Goal: Task Accomplishment & Management: Complete application form

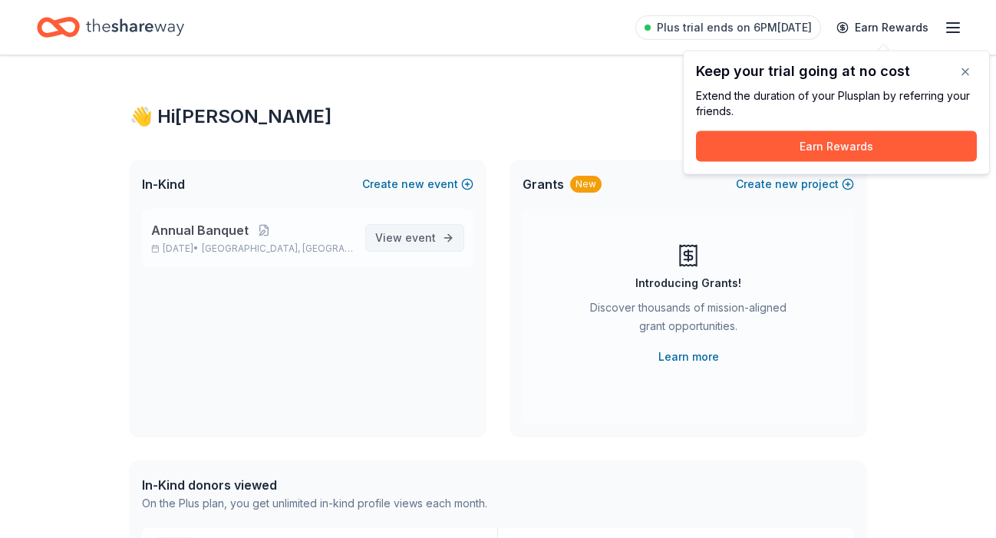
click at [419, 242] on span "event" at bounding box center [420, 237] width 31 height 13
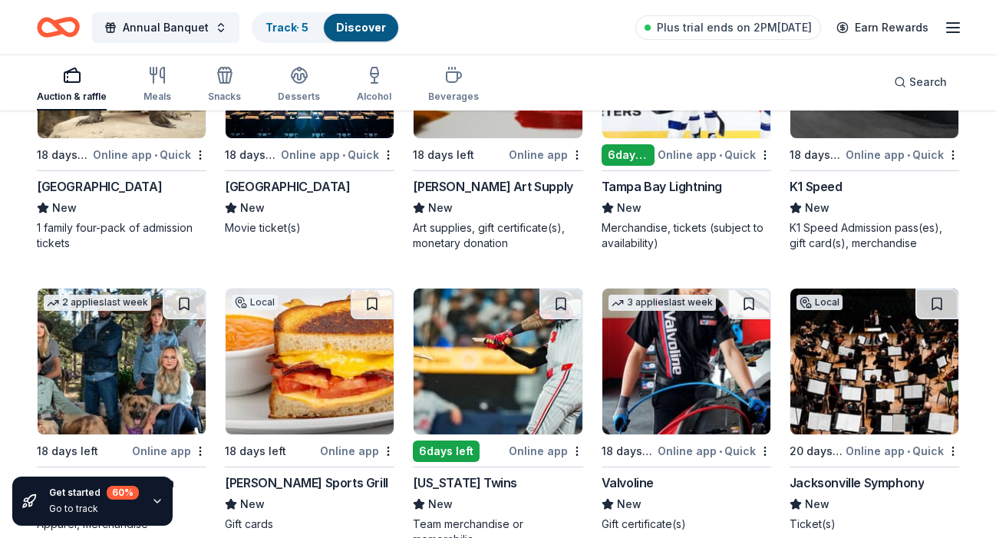
scroll to position [4133, 0]
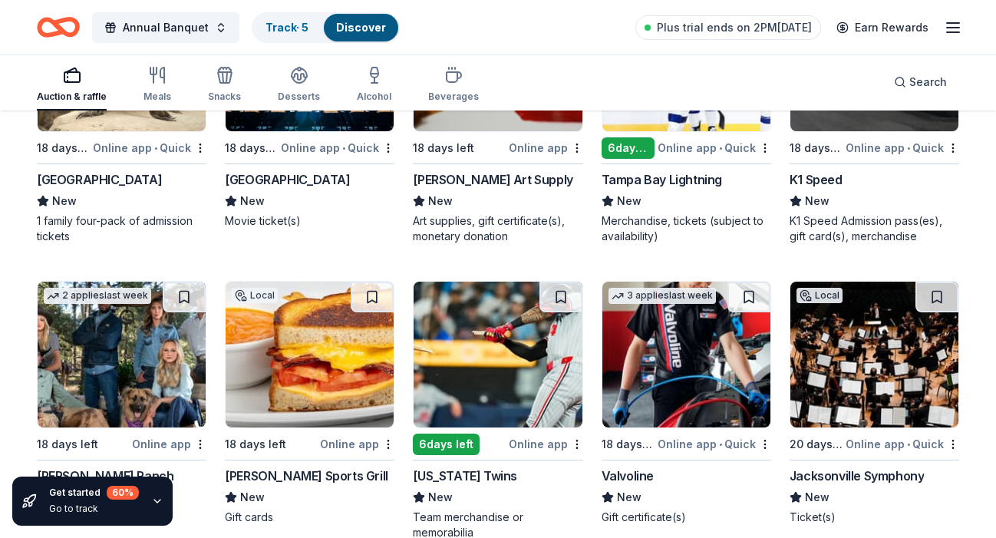
click at [678, 119] on img at bounding box center [686, 58] width 168 height 146
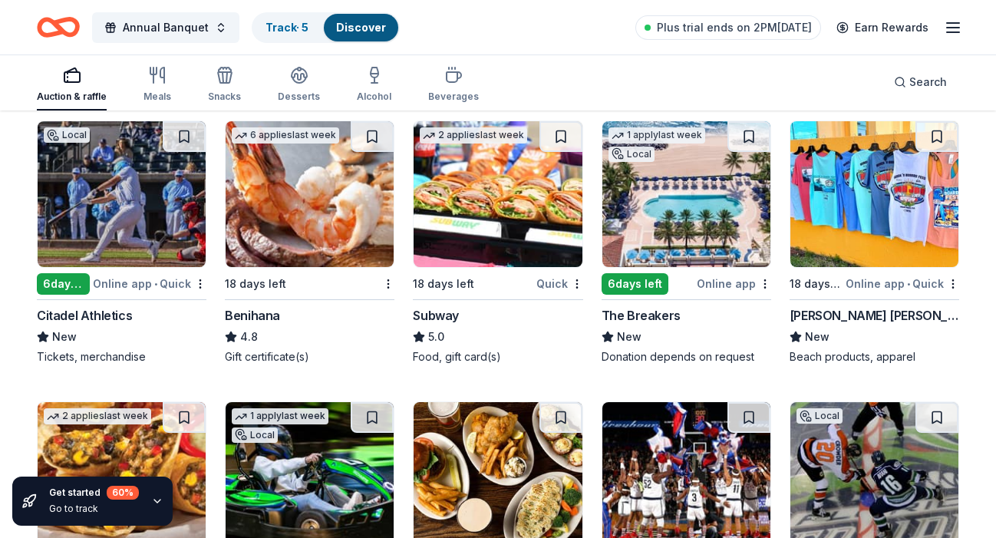
scroll to position [7534, 0]
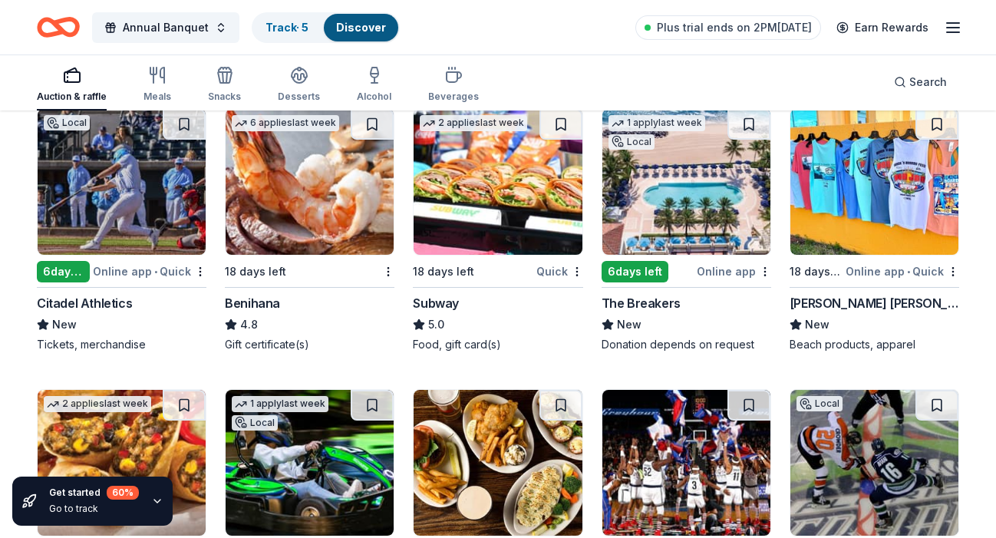
click at [464, 195] on img at bounding box center [498, 182] width 168 height 146
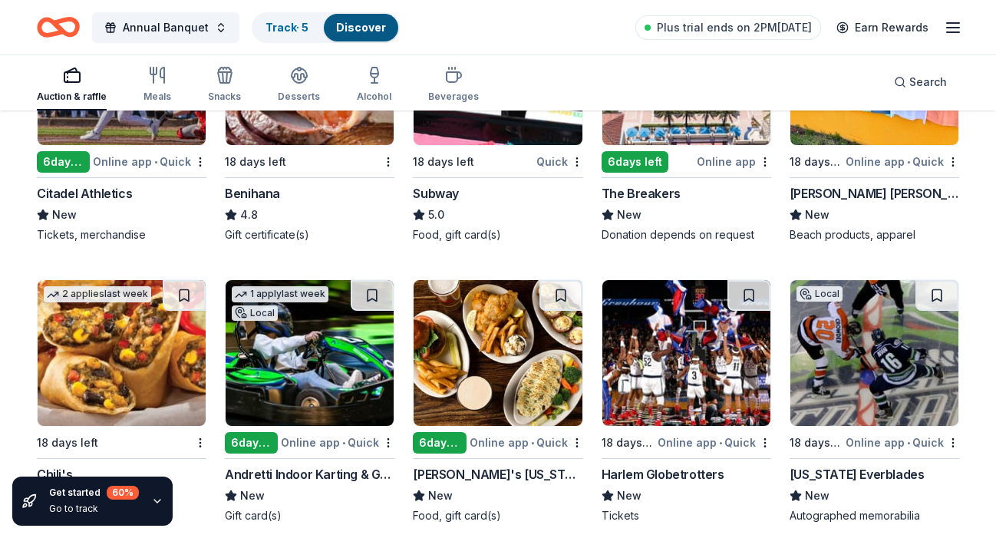
scroll to position [7558, 0]
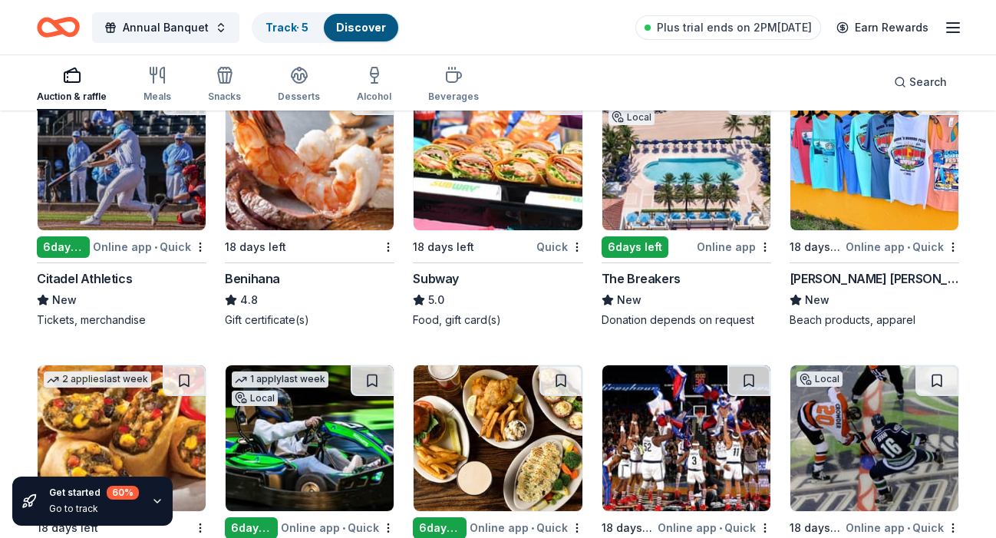
click at [506, 174] on img at bounding box center [498, 157] width 168 height 146
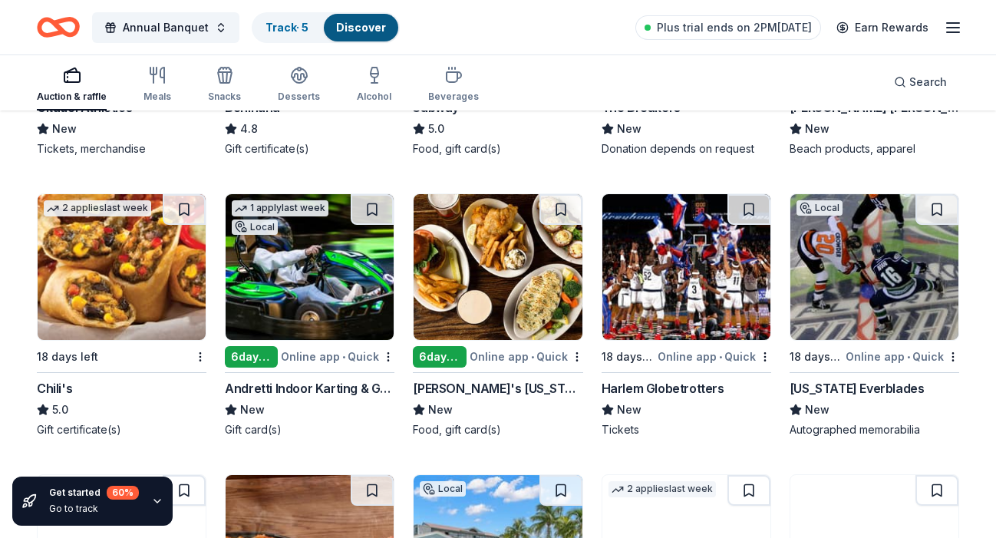
scroll to position [7852, 0]
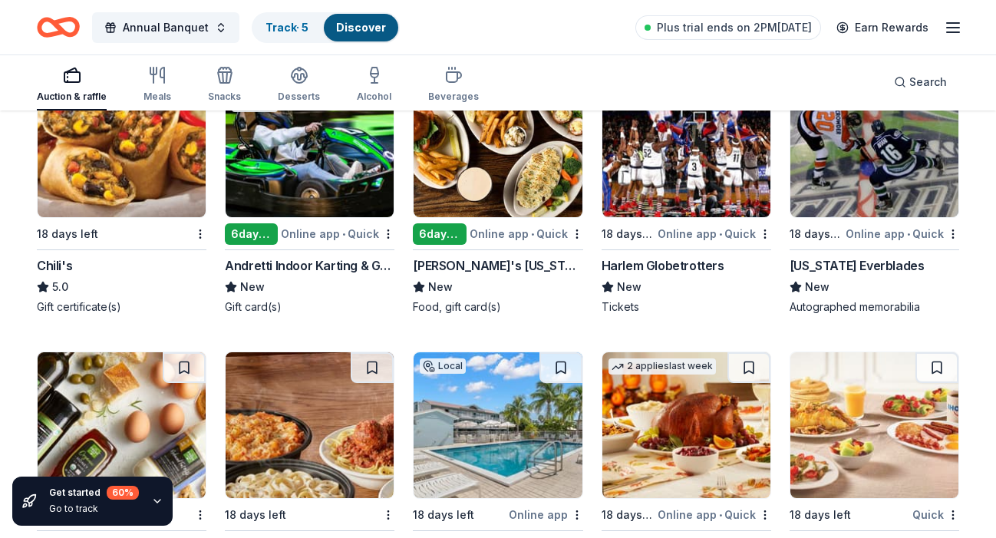
click at [112, 178] on img at bounding box center [122, 144] width 168 height 146
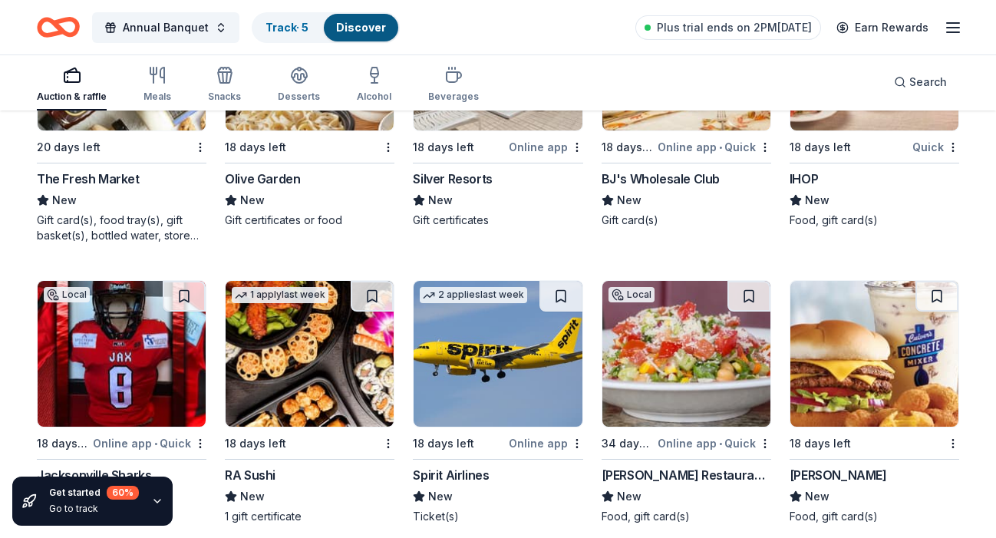
scroll to position [8233, 0]
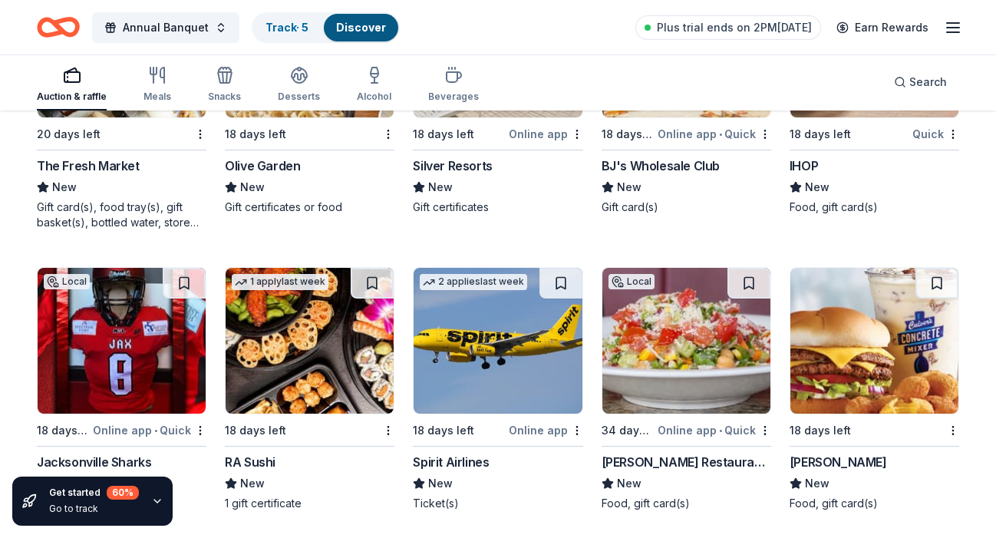
click at [327, 115] on img at bounding box center [310, 45] width 168 height 146
click at [865, 329] on img at bounding box center [874, 341] width 168 height 146
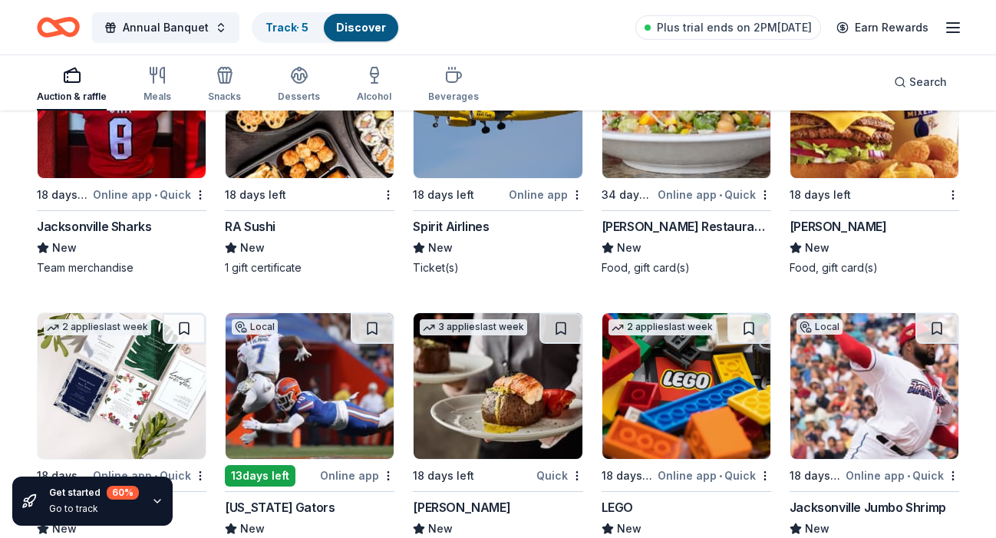
scroll to position [8625, 0]
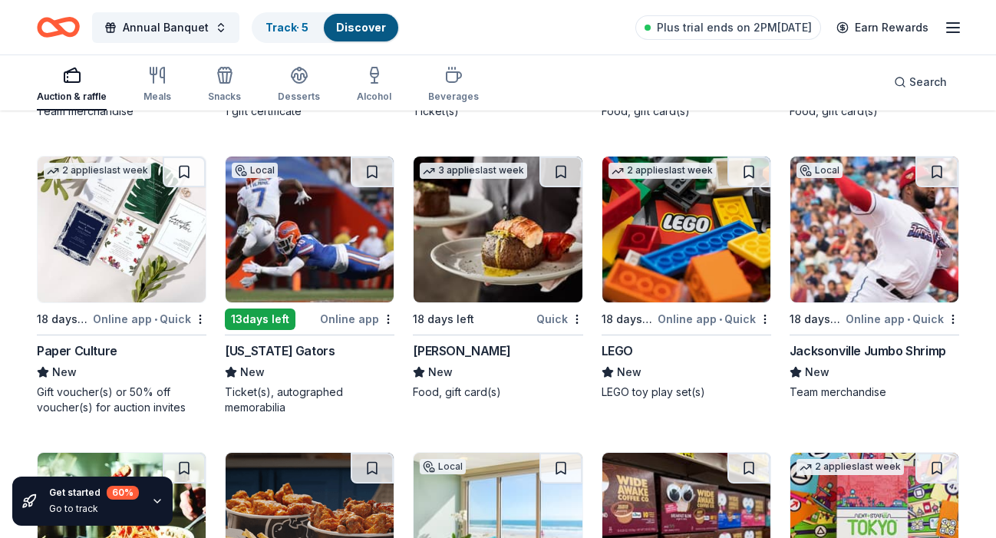
click at [533, 240] on img at bounding box center [498, 230] width 168 height 146
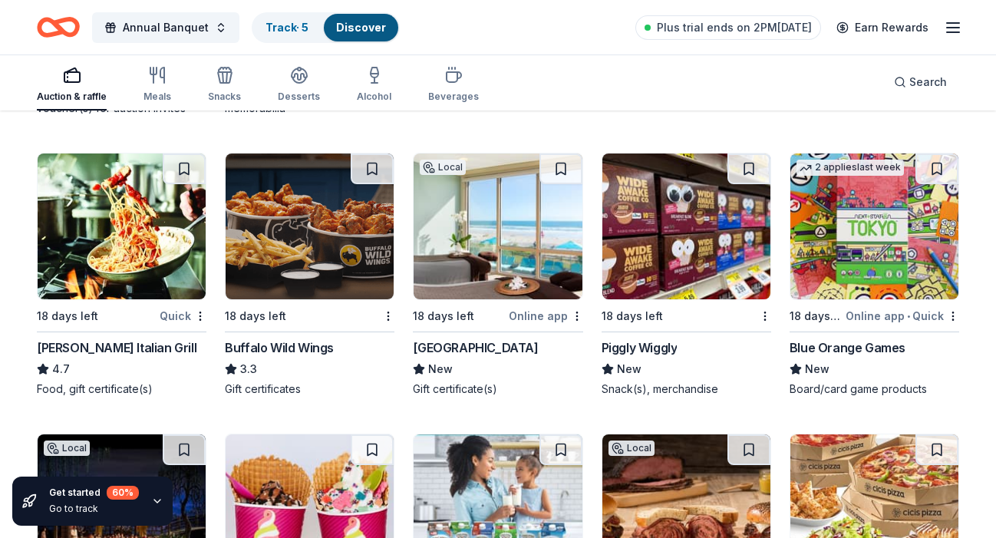
scroll to position [9022, 0]
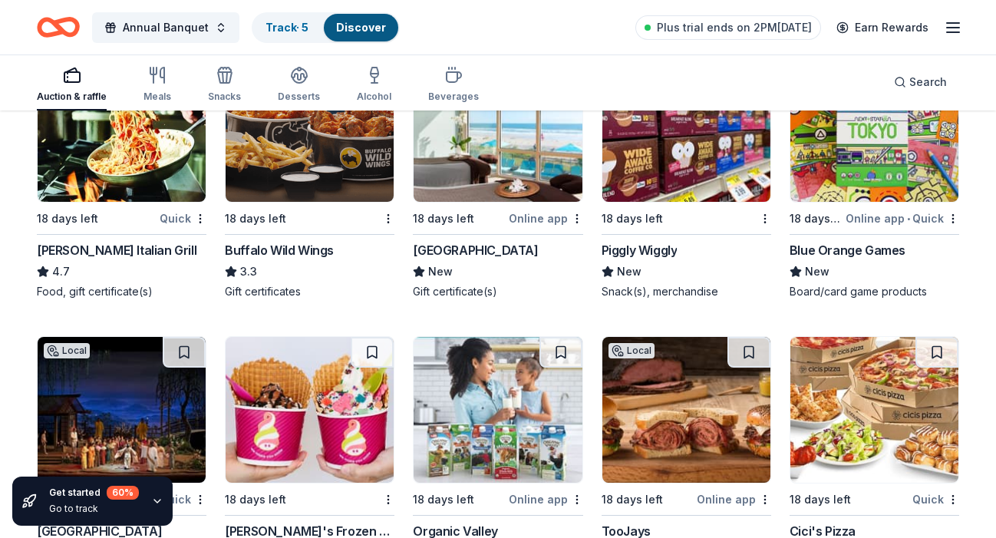
click at [146, 152] on img at bounding box center [122, 129] width 168 height 146
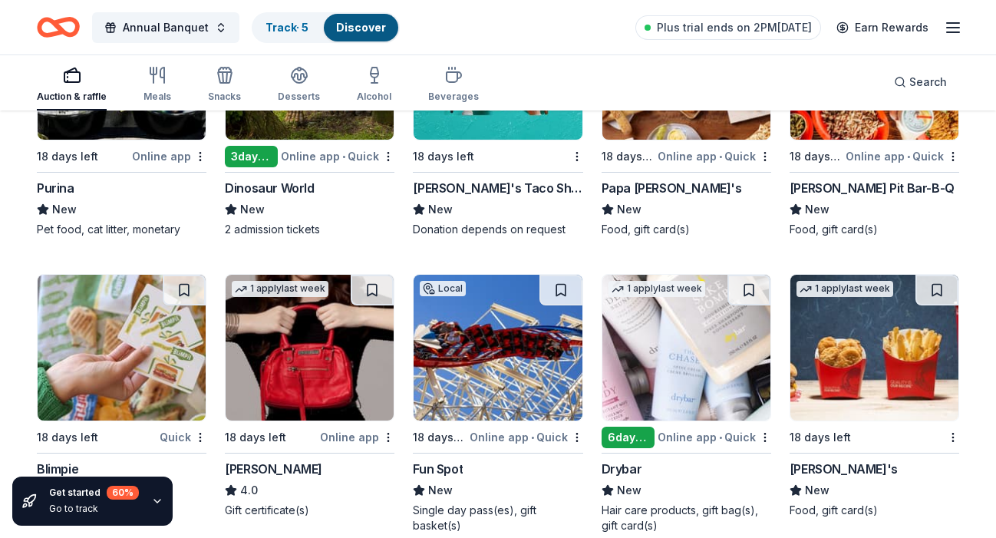
scroll to position [9676, 0]
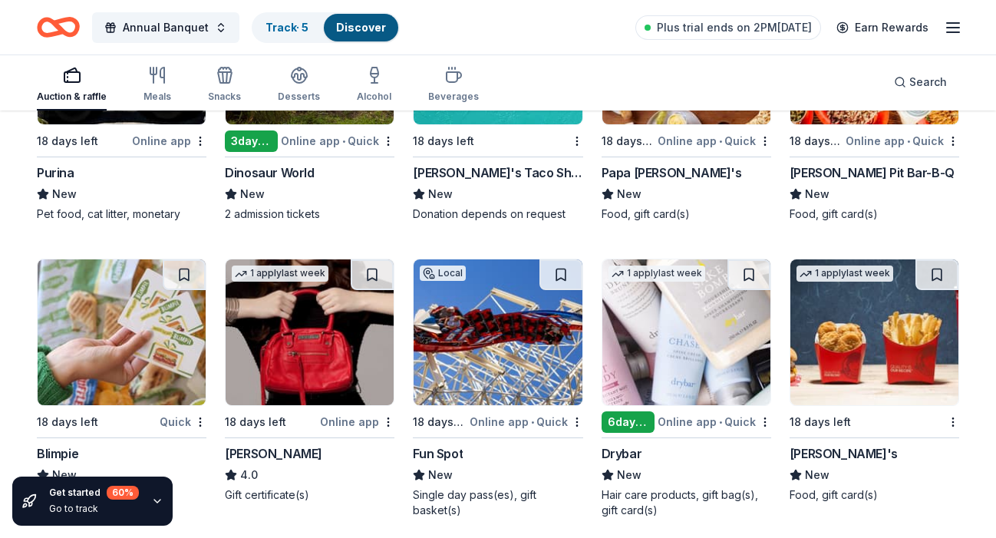
click at [645, 115] on img at bounding box center [686, 52] width 168 height 146
click at [839, 309] on img at bounding box center [874, 332] width 168 height 146
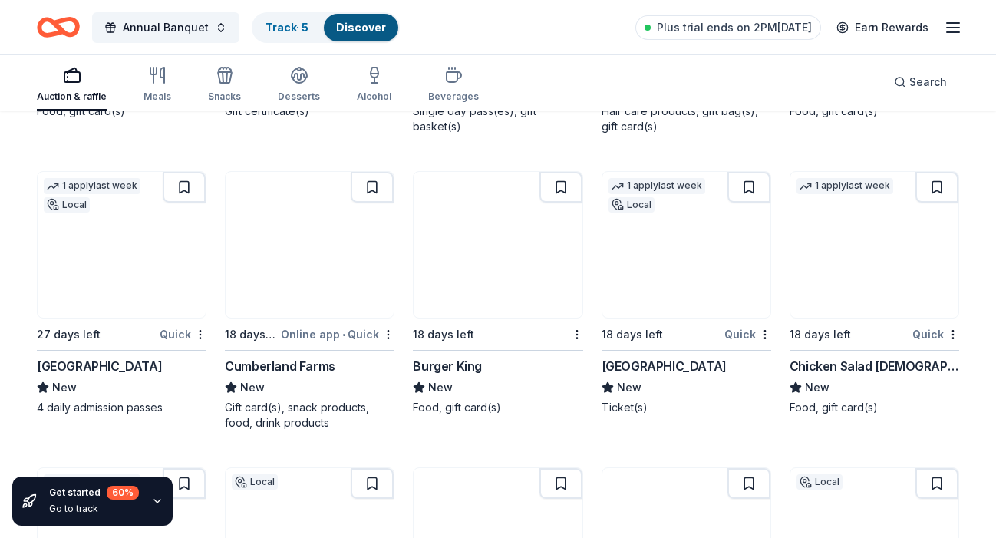
scroll to position [10075, 0]
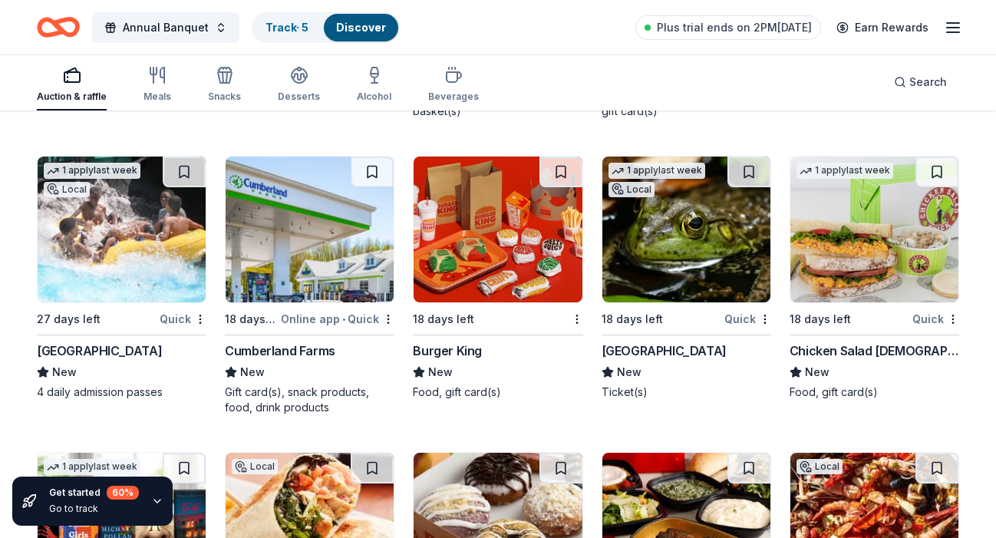
click at [831, 246] on img at bounding box center [874, 230] width 168 height 146
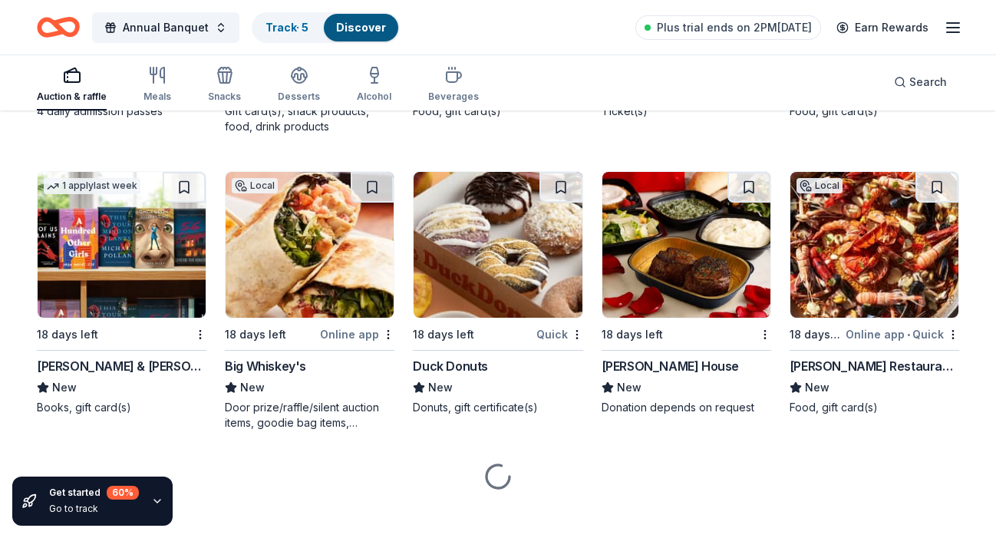
scroll to position [10371, 0]
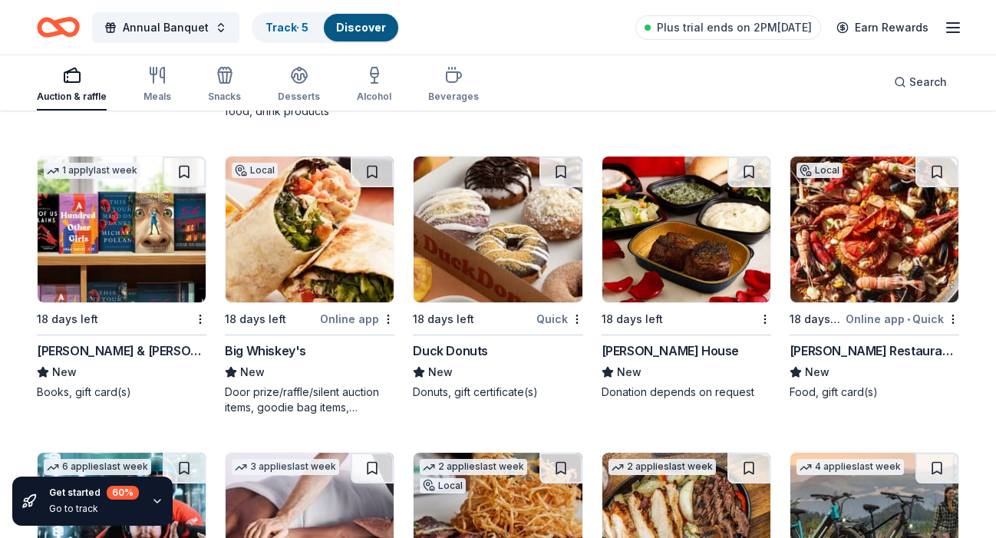
click at [676, 210] on img at bounding box center [686, 230] width 168 height 146
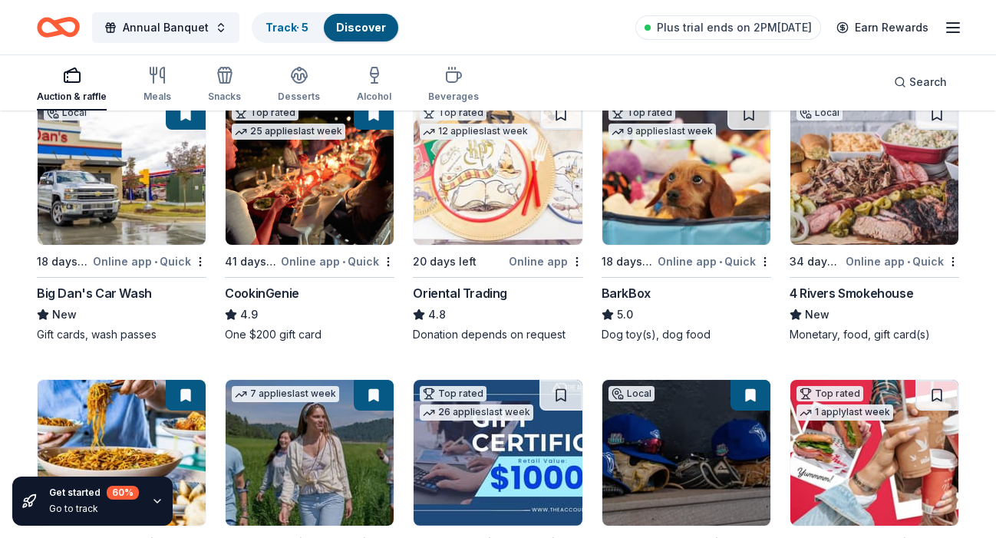
scroll to position [0, 0]
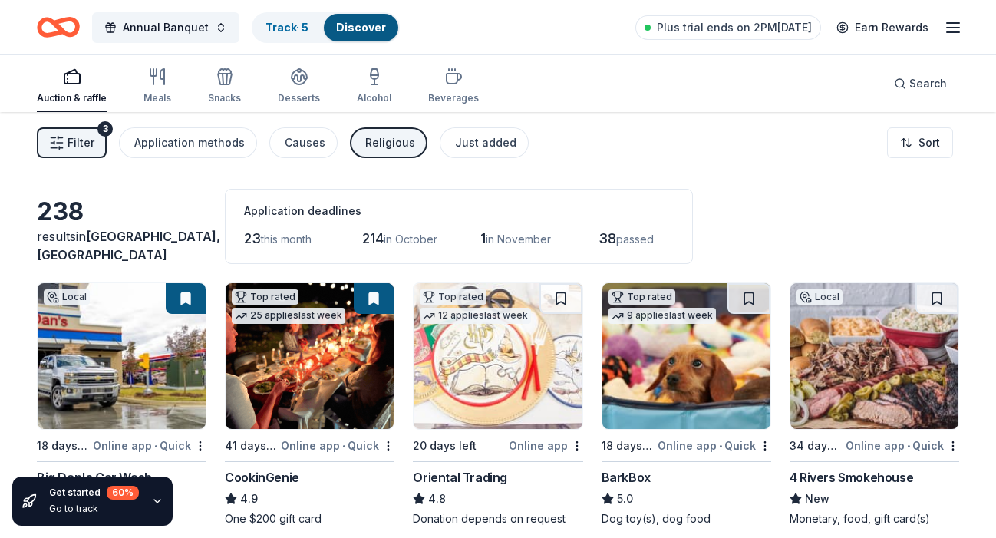
click at [826, 368] on img at bounding box center [874, 356] width 168 height 146
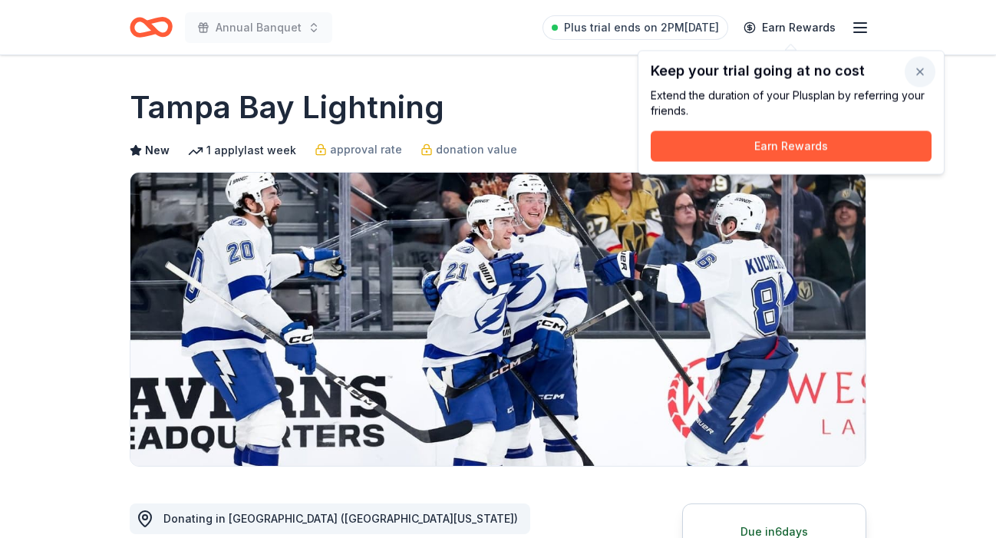
click at [919, 68] on button "button" at bounding box center [920, 72] width 31 height 31
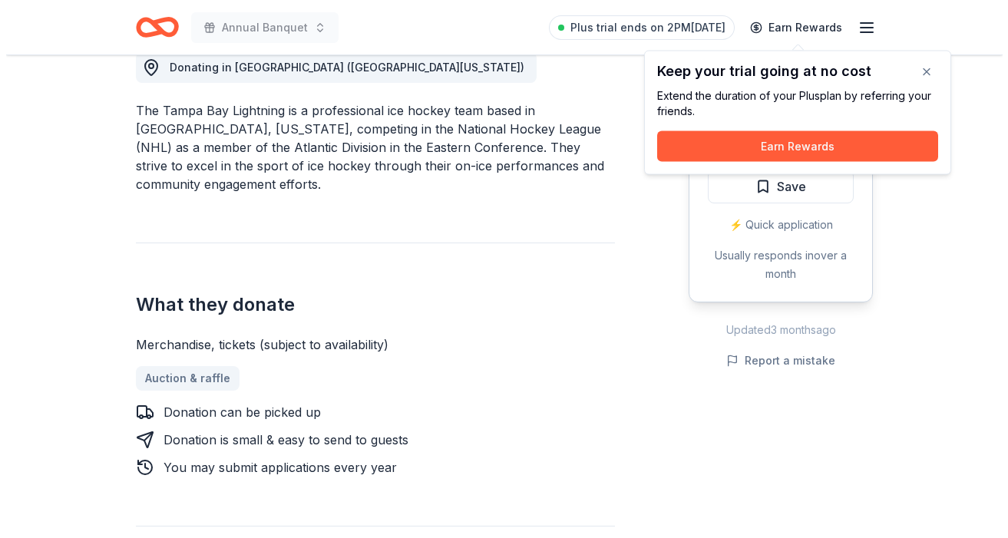
scroll to position [303, 0]
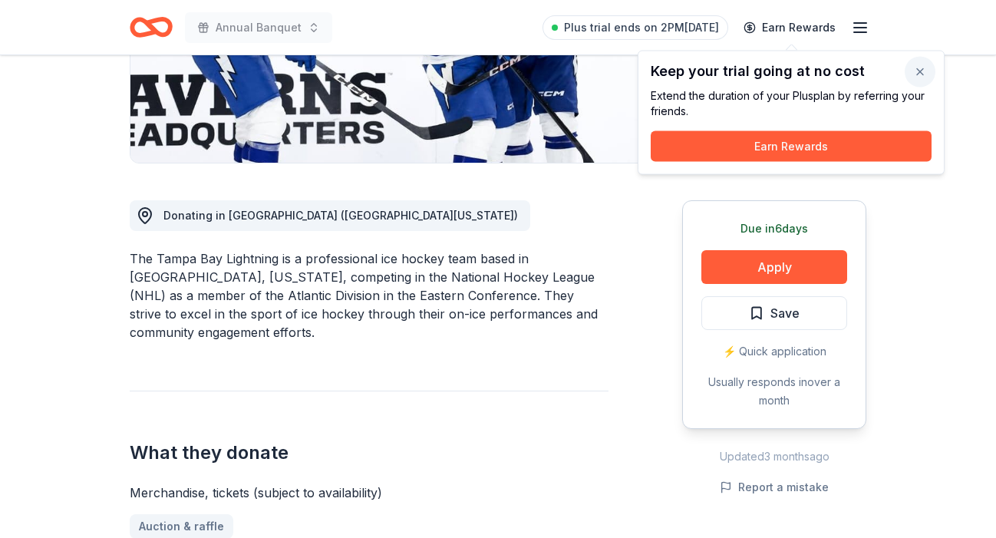
click at [924, 75] on button "button" at bounding box center [920, 72] width 31 height 31
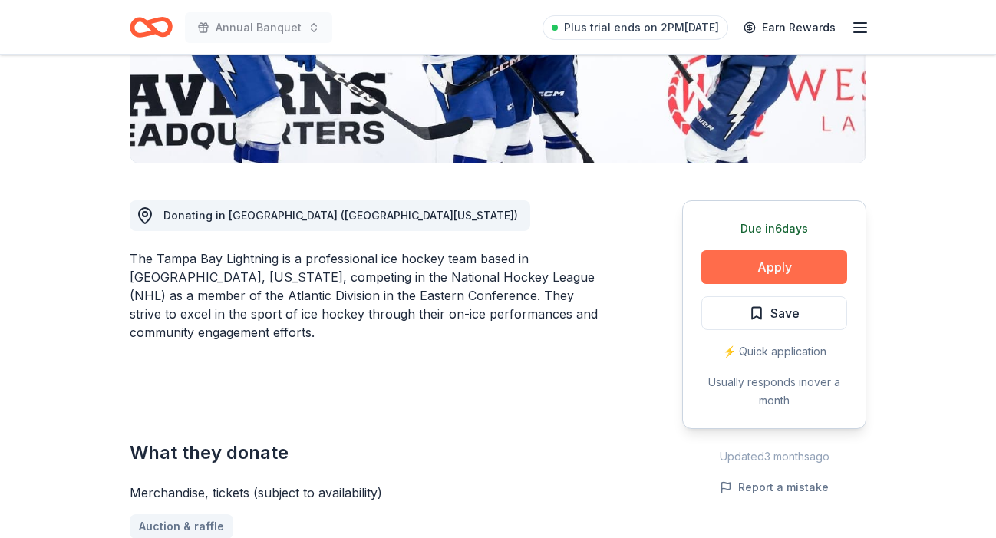
click at [777, 263] on button "Apply" at bounding box center [774, 267] width 146 height 34
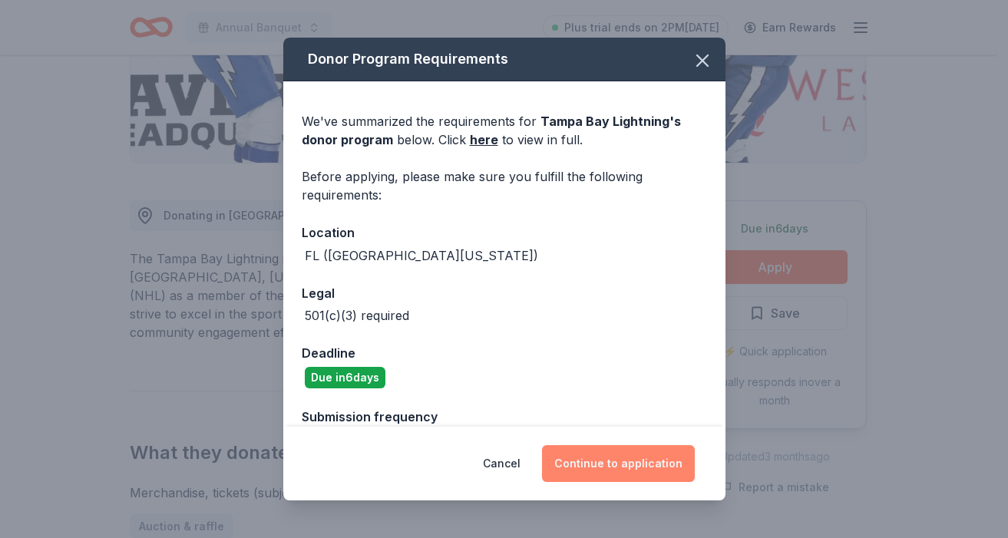
click at [602, 461] on button "Continue to application" at bounding box center [618, 463] width 153 height 37
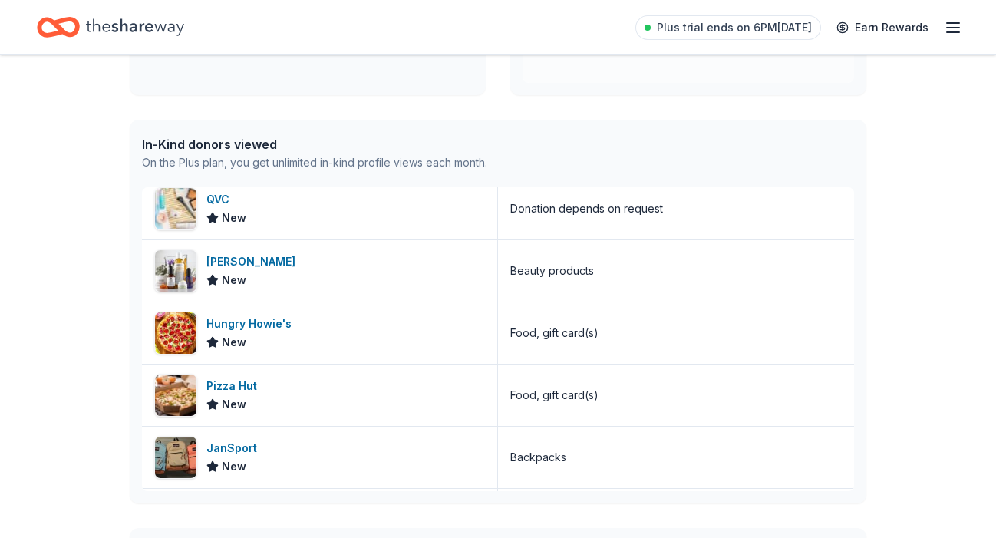
scroll to position [1434, 0]
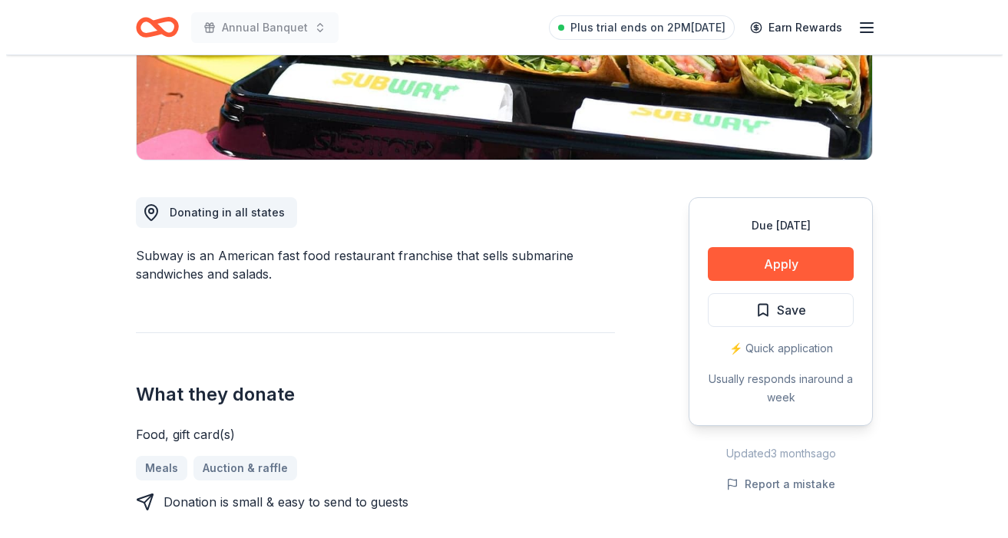
scroll to position [313, 0]
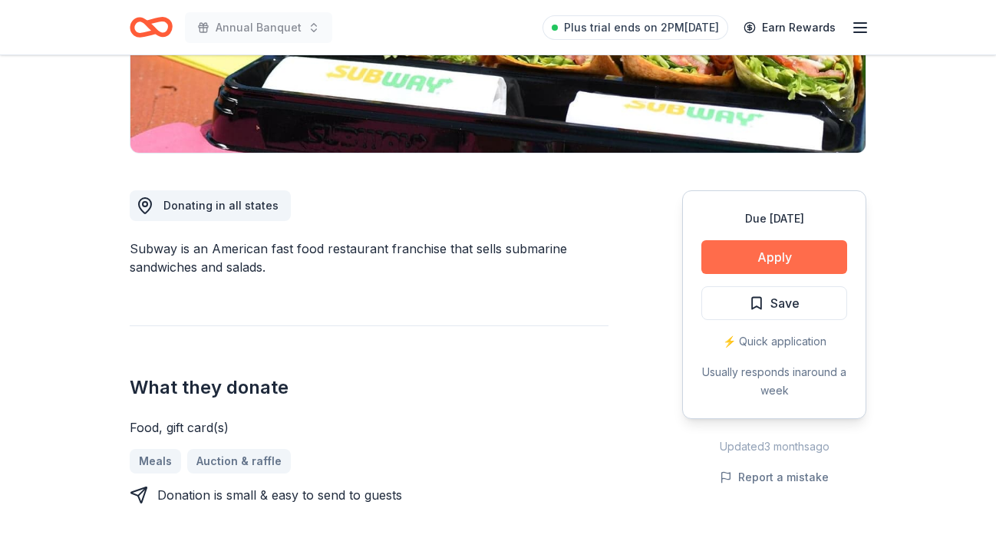
click at [770, 260] on button "Apply" at bounding box center [774, 257] width 146 height 34
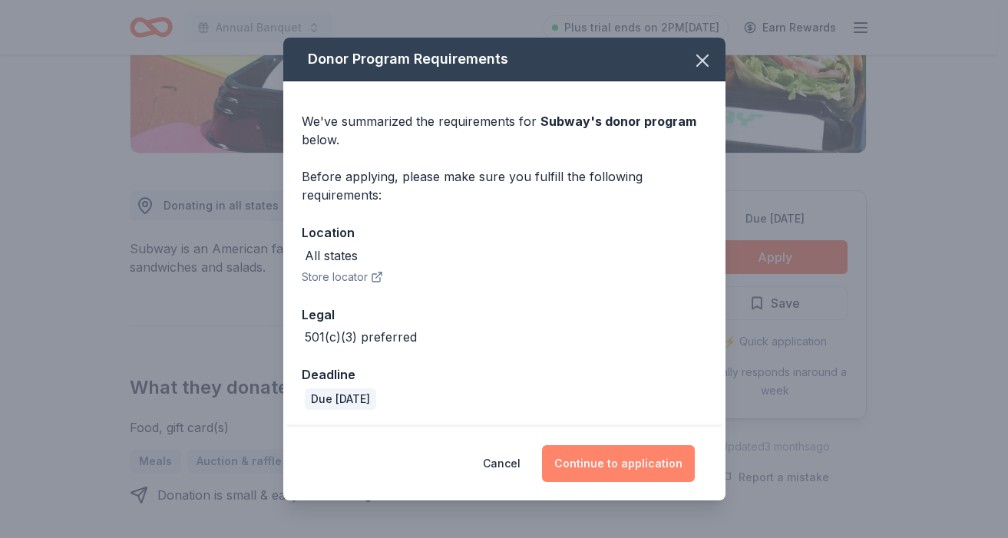
click at [617, 464] on button "Continue to application" at bounding box center [618, 463] width 153 height 37
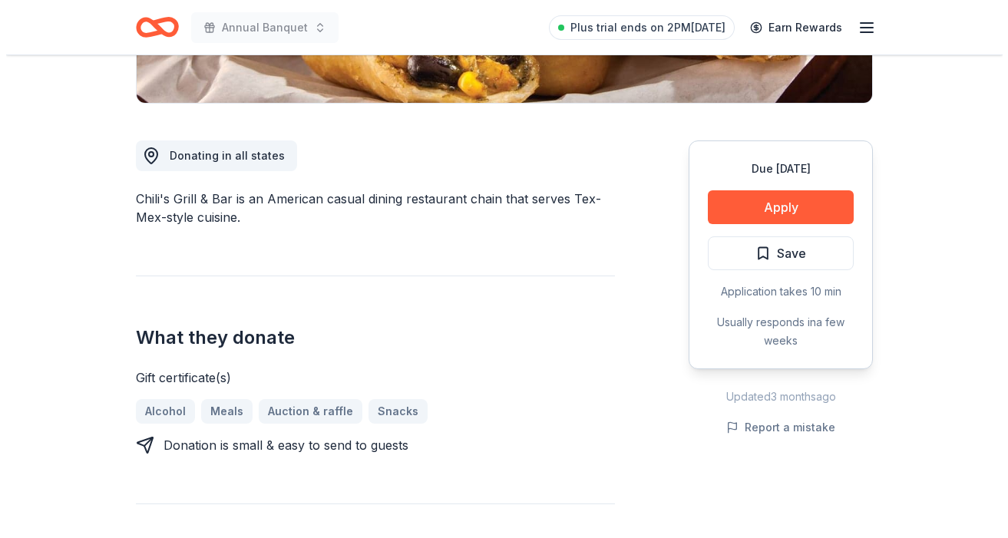
scroll to position [404, 0]
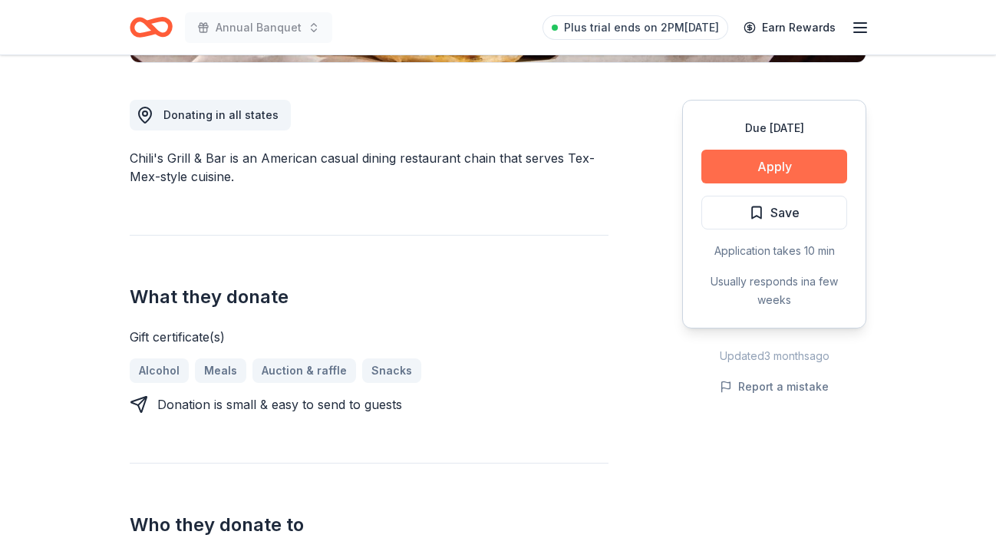
click at [812, 167] on button "Apply" at bounding box center [774, 167] width 146 height 34
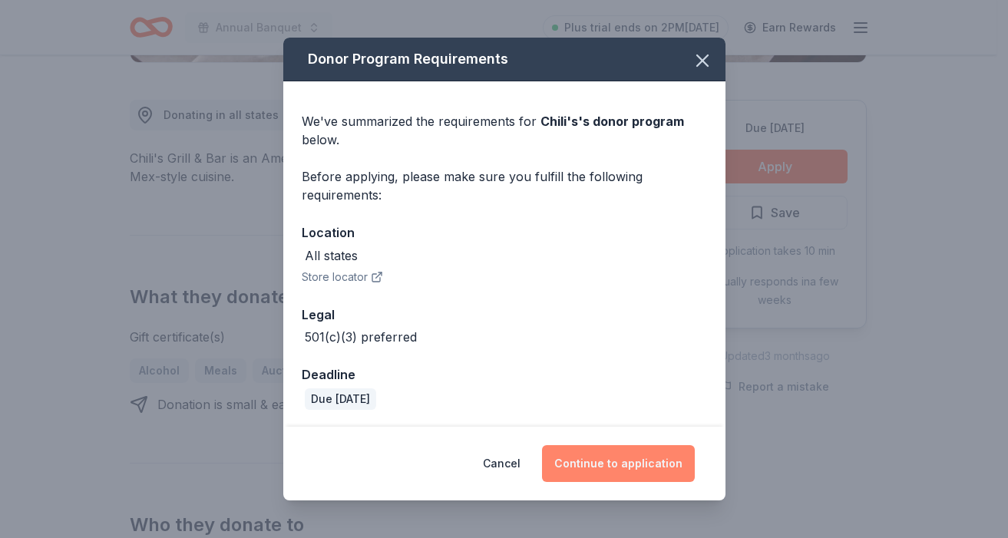
click at [580, 449] on button "Continue to application" at bounding box center [618, 463] width 153 height 37
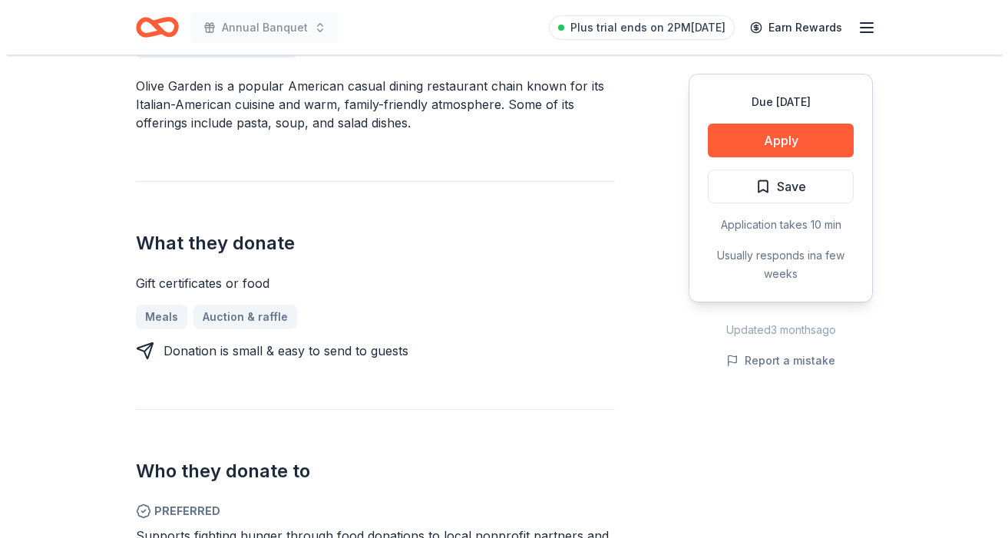
scroll to position [496, 0]
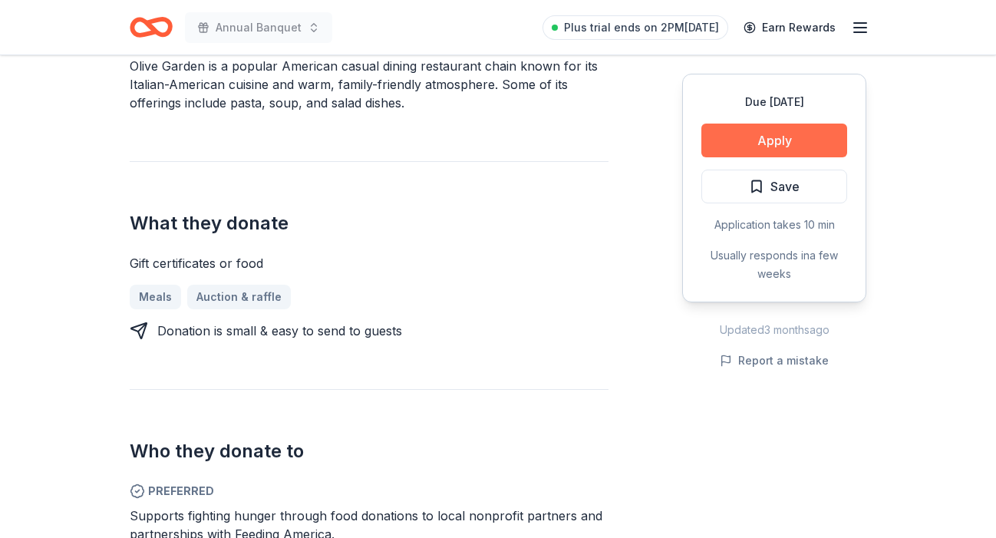
click at [761, 141] on button "Apply" at bounding box center [774, 141] width 146 height 34
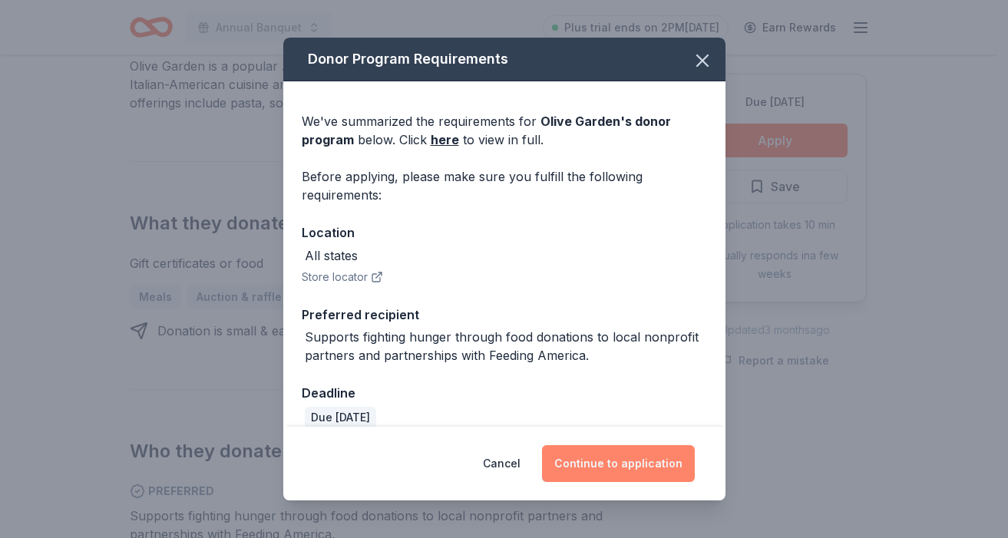
click at [576, 482] on button "Continue to application" at bounding box center [618, 463] width 153 height 37
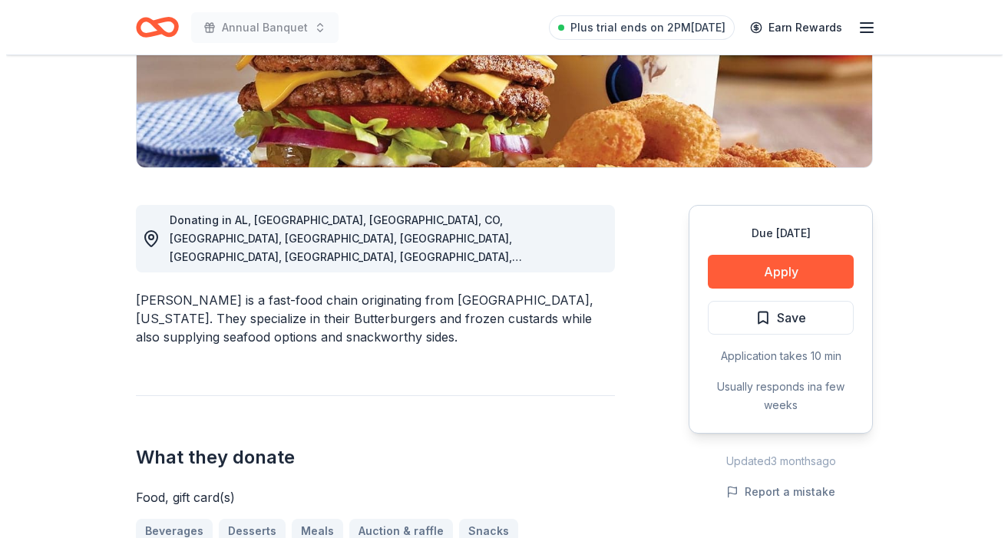
scroll to position [346, 0]
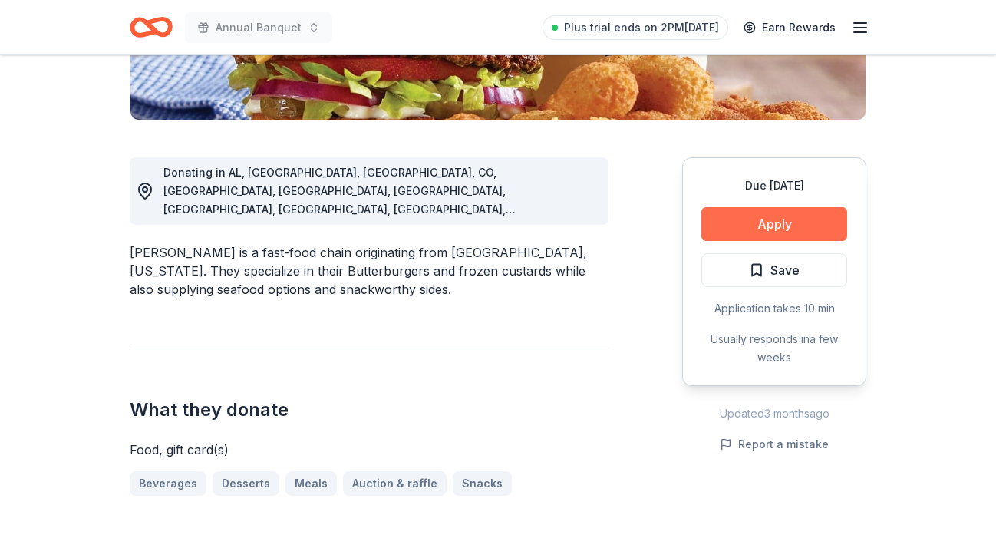
click at [765, 228] on button "Apply" at bounding box center [774, 224] width 146 height 34
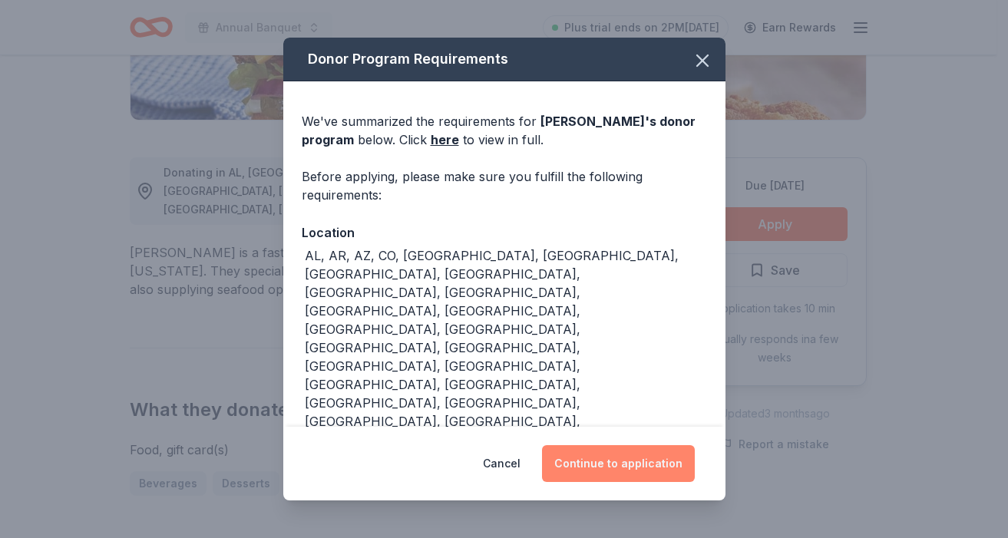
click at [610, 473] on button "Continue to application" at bounding box center [618, 463] width 153 height 37
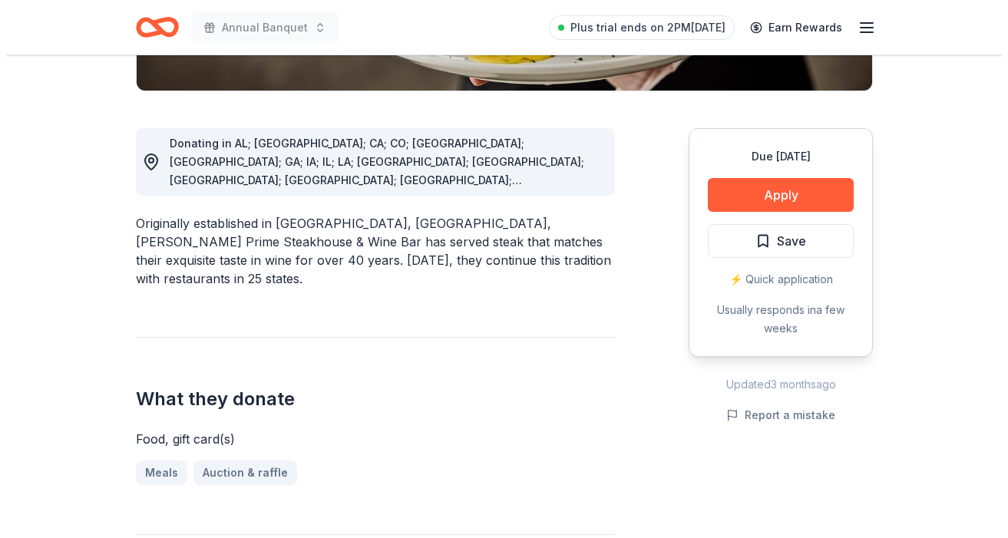
scroll to position [388, 0]
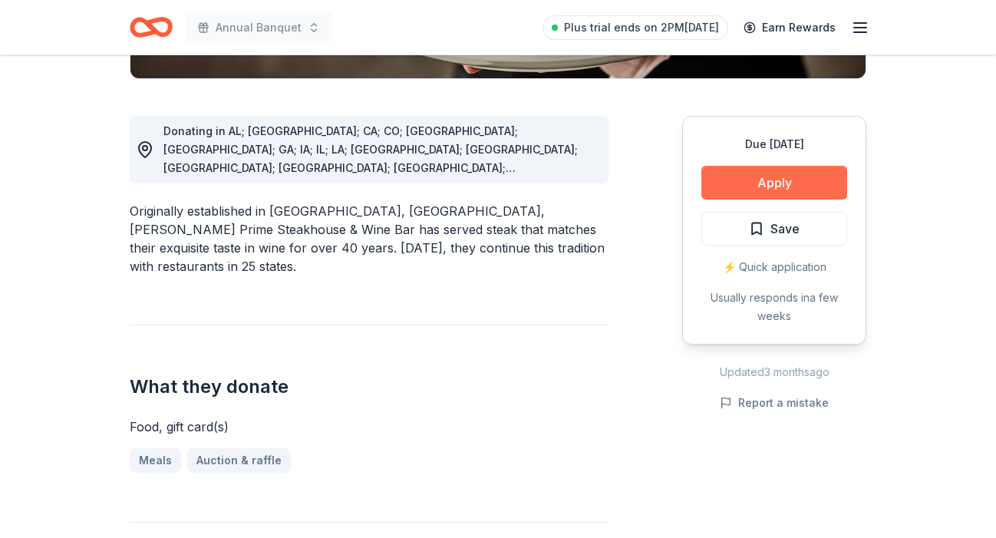
click at [782, 177] on button "Apply" at bounding box center [774, 183] width 146 height 34
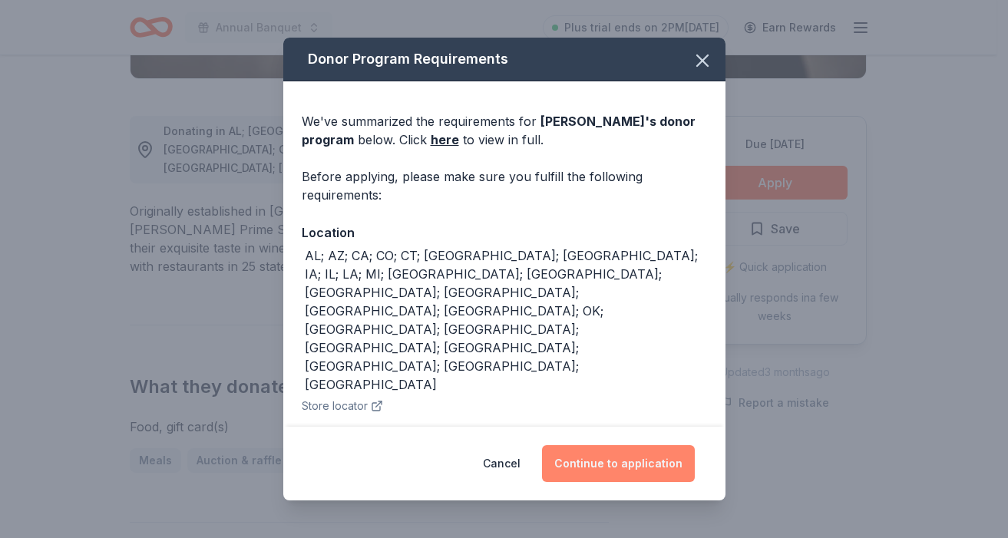
click at [605, 459] on button "Continue to application" at bounding box center [618, 463] width 153 height 37
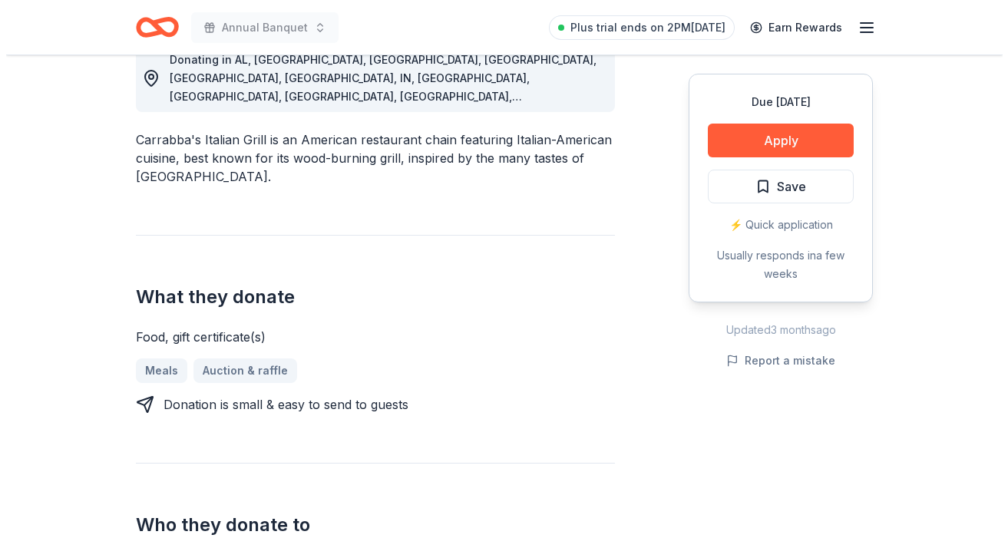
scroll to position [455, 0]
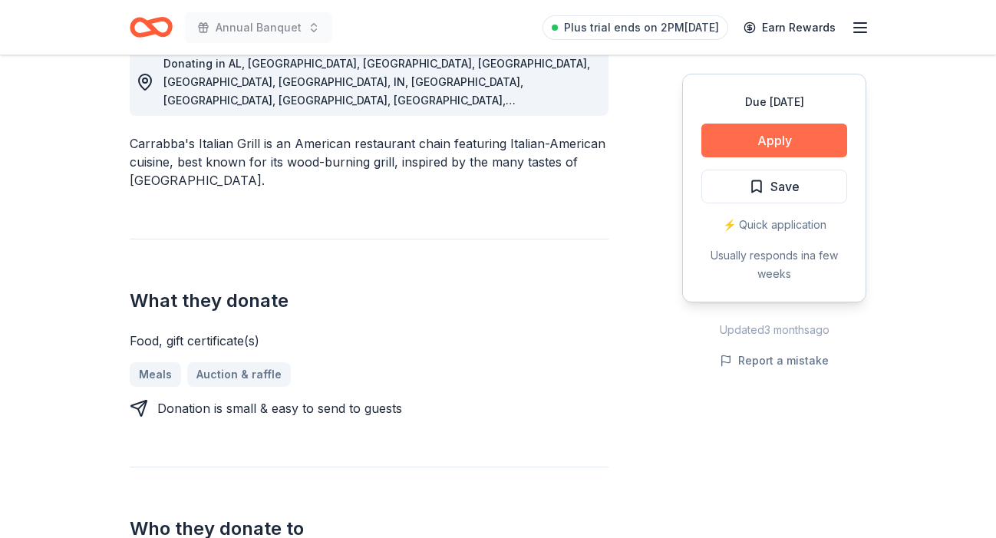
click at [777, 137] on button "Apply" at bounding box center [774, 141] width 146 height 34
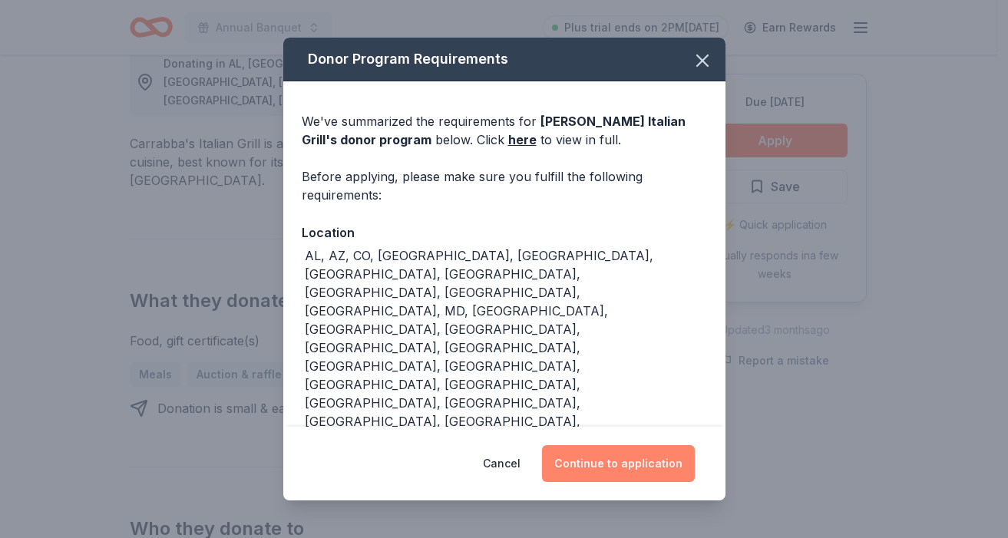
click at [625, 446] on button "Continue to application" at bounding box center [618, 463] width 153 height 37
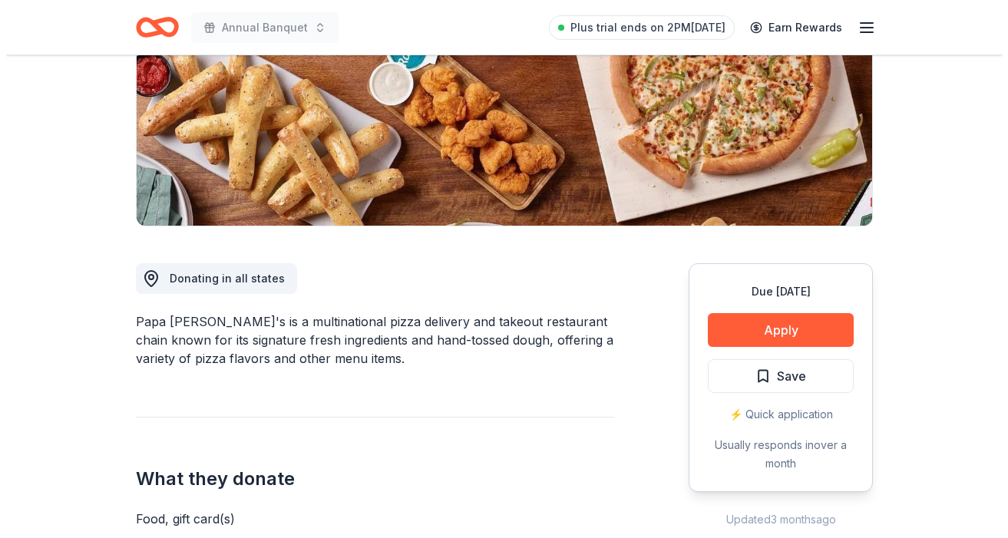
scroll to position [282, 0]
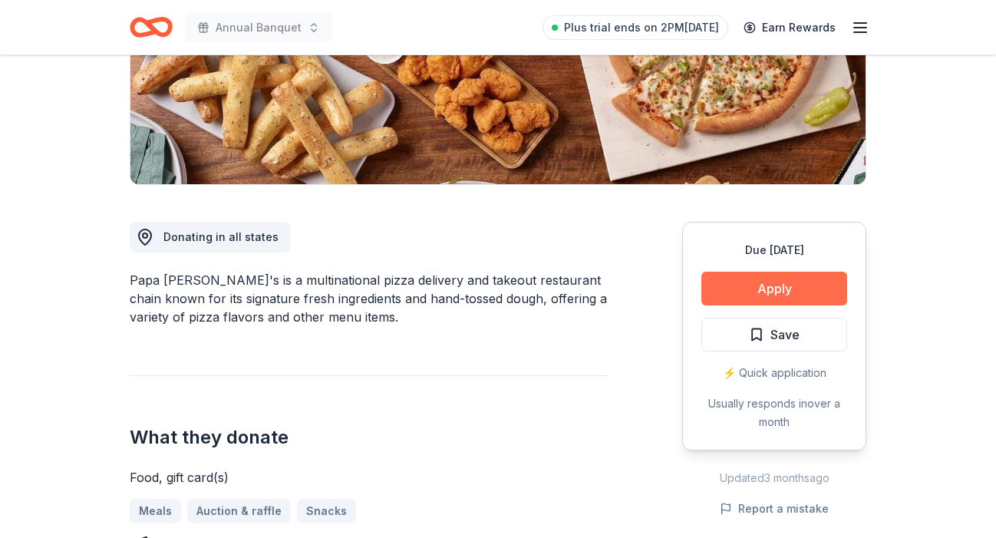
click at [787, 278] on button "Apply" at bounding box center [774, 289] width 146 height 34
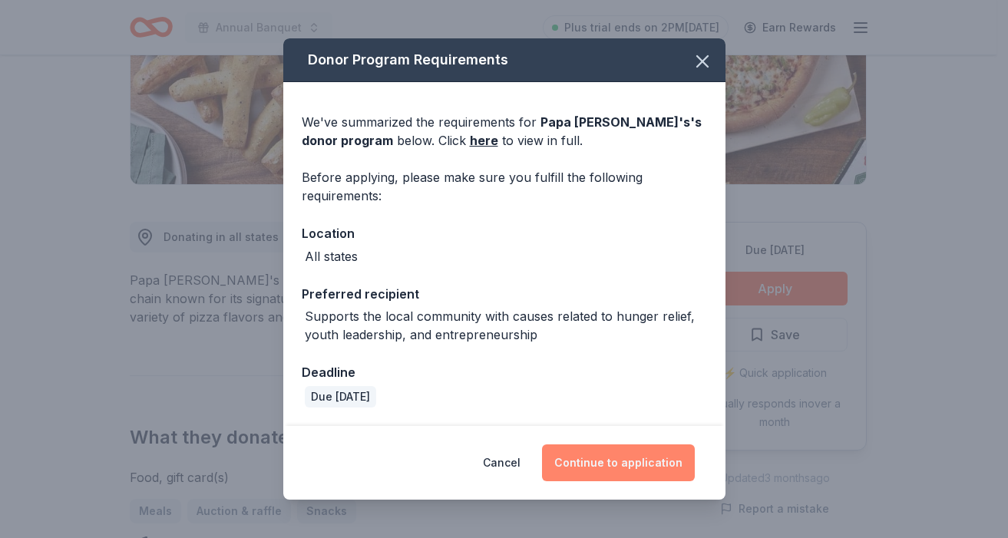
click at [585, 466] on button "Continue to application" at bounding box center [618, 462] width 153 height 37
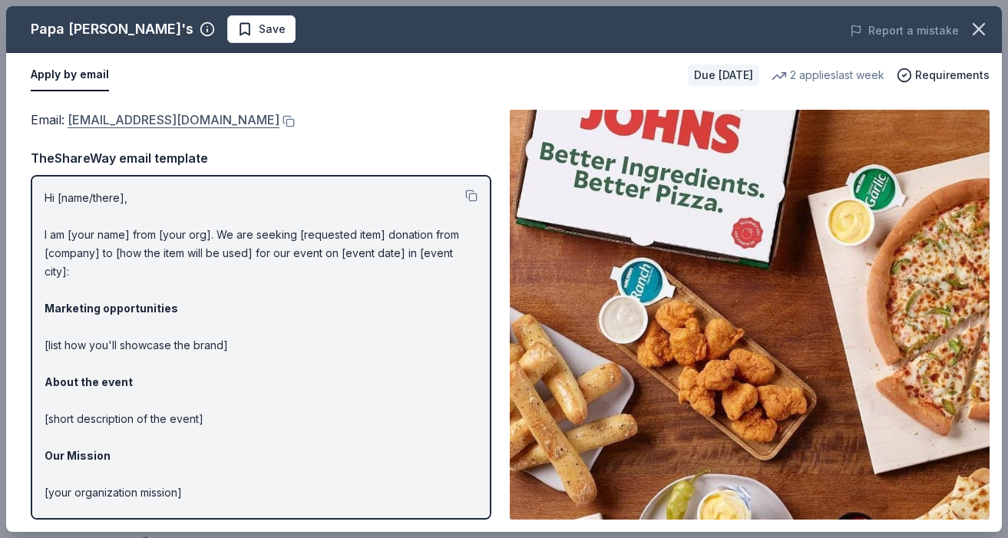
click at [186, 121] on link "[EMAIL_ADDRESS][DOMAIN_NAME]" at bounding box center [174, 120] width 212 height 20
drag, startPoint x: 203, startPoint y: 495, endPoint x: 47, endPoint y: 275, distance: 269.1
click at [47, 275] on p "Hi [name/there], I am [your name] from [your org]. We are seeking [requested it…" at bounding box center [261, 391] width 433 height 405
drag, startPoint x: 44, startPoint y: 195, endPoint x: 106, endPoint y: 330, distance: 148.7
click at [106, 330] on div "Hi [name/there], I am [your name] from [your org]. We are seeking [requested it…" at bounding box center [261, 347] width 460 height 345
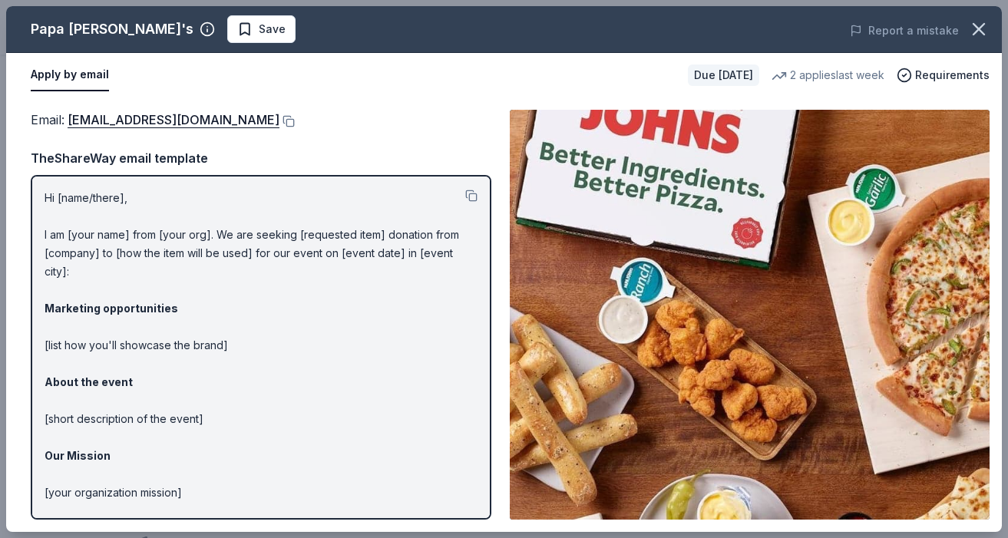
scroll to position [87, 0]
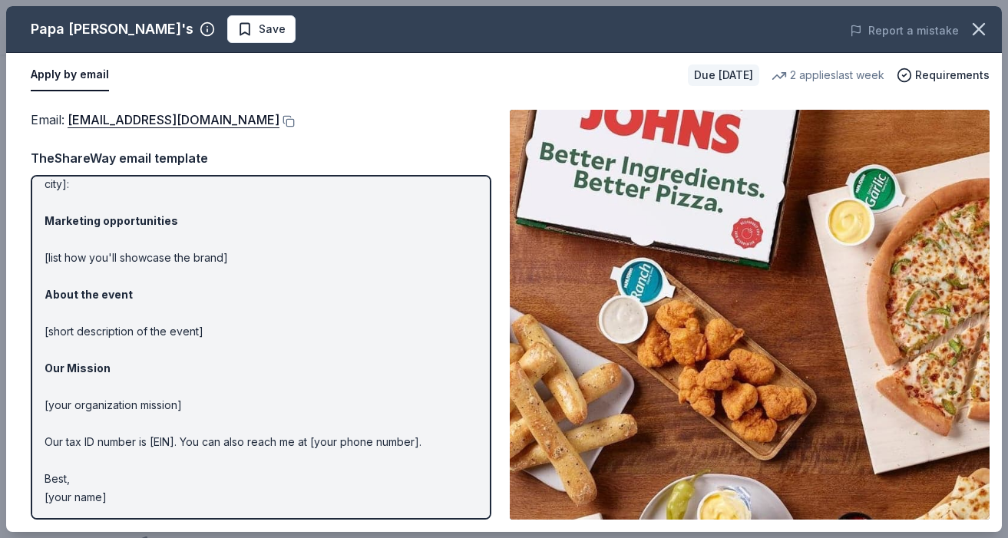
drag, startPoint x: 129, startPoint y: 489, endPoint x: 31, endPoint y: 388, distance: 140.6
click at [31, 388] on div "Hi [name/there], I am [your name] from [your org]. We are seeking [requested it…" at bounding box center [261, 347] width 460 height 345
drag, startPoint x: 122, startPoint y: 499, endPoint x: 45, endPoint y: 224, distance: 285.5
click at [45, 224] on p "Hi [name/there], I am [your name] from [your org]. We are seeking [requested it…" at bounding box center [261, 303] width 433 height 405
click at [85, 73] on button "Apply by email" at bounding box center [70, 75] width 78 height 32
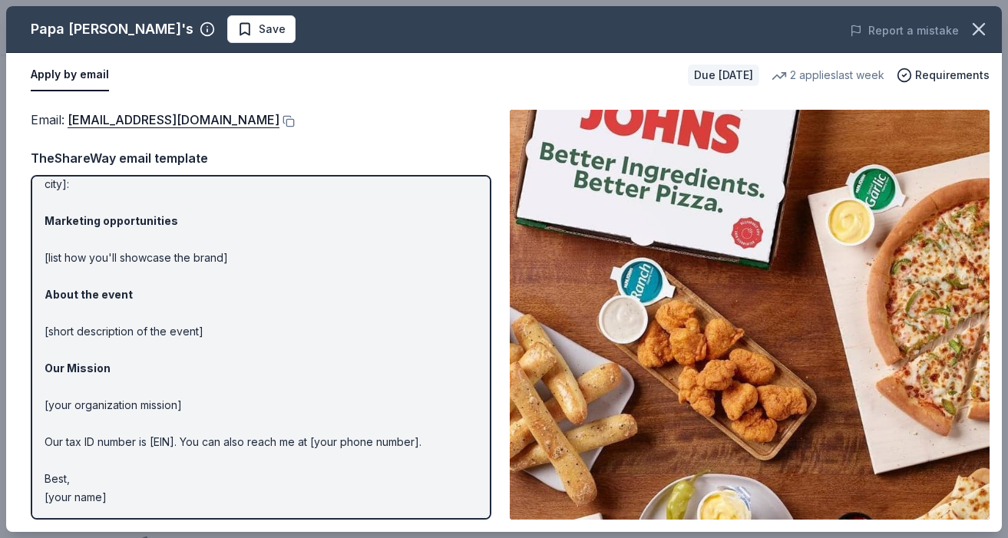
scroll to position [0, 0]
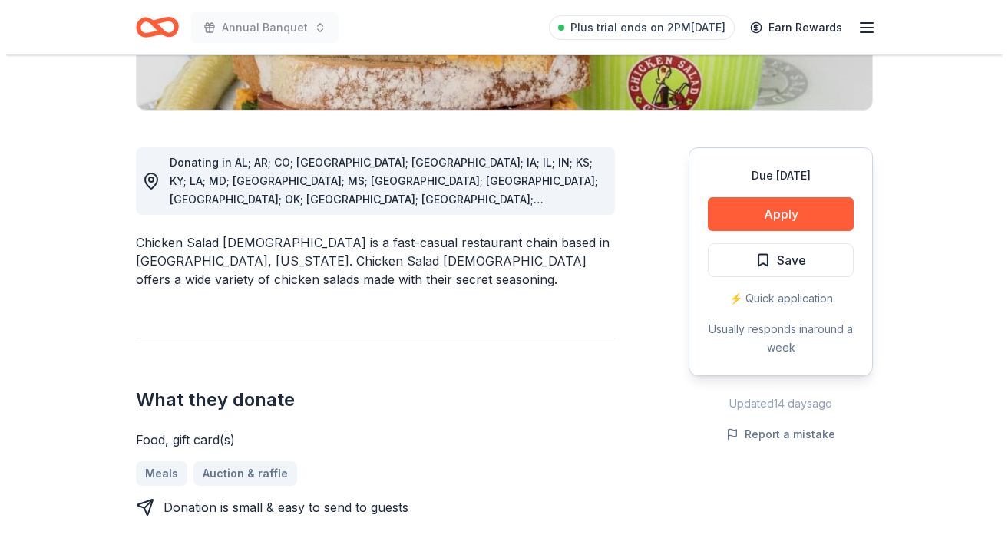
scroll to position [369, 0]
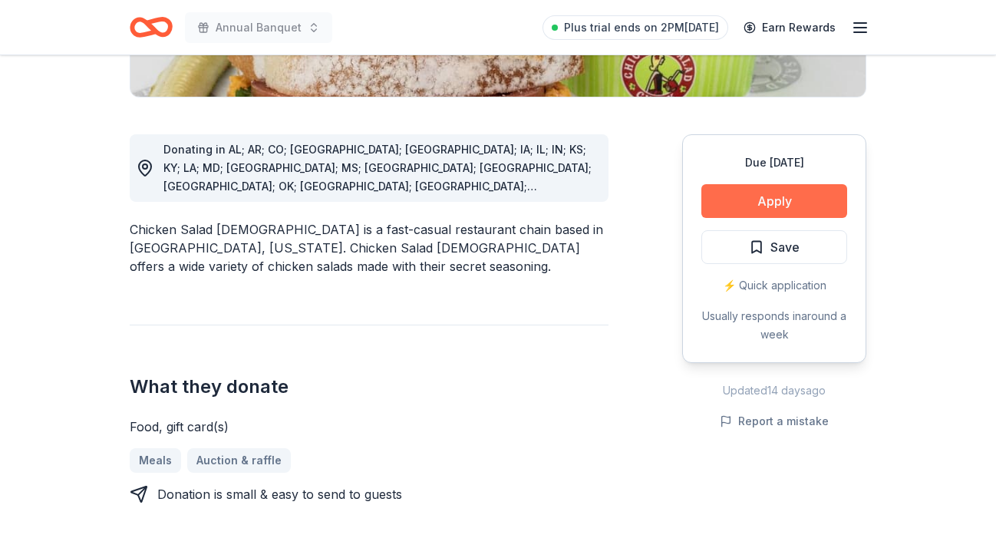
click at [794, 201] on button "Apply" at bounding box center [774, 201] width 146 height 34
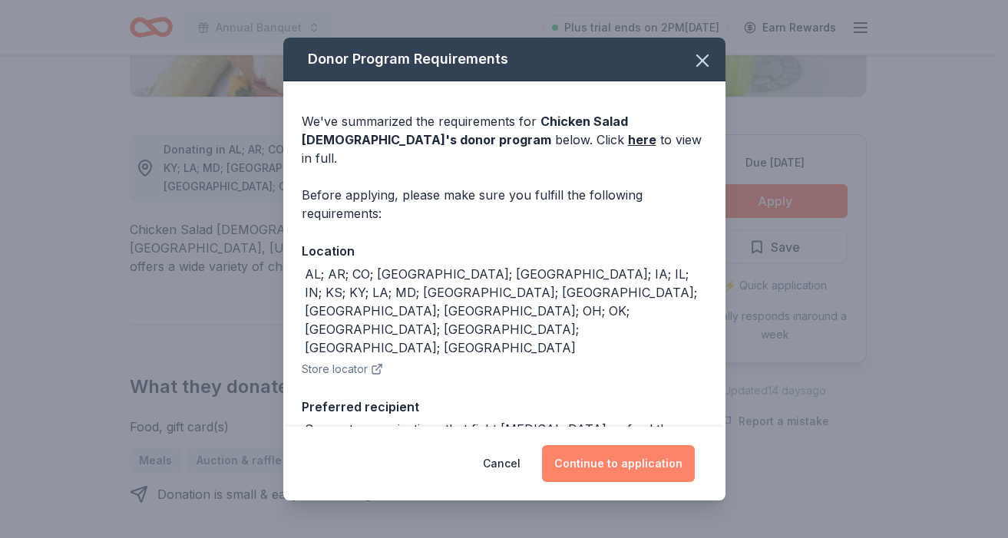
click at [596, 457] on button "Continue to application" at bounding box center [618, 463] width 153 height 37
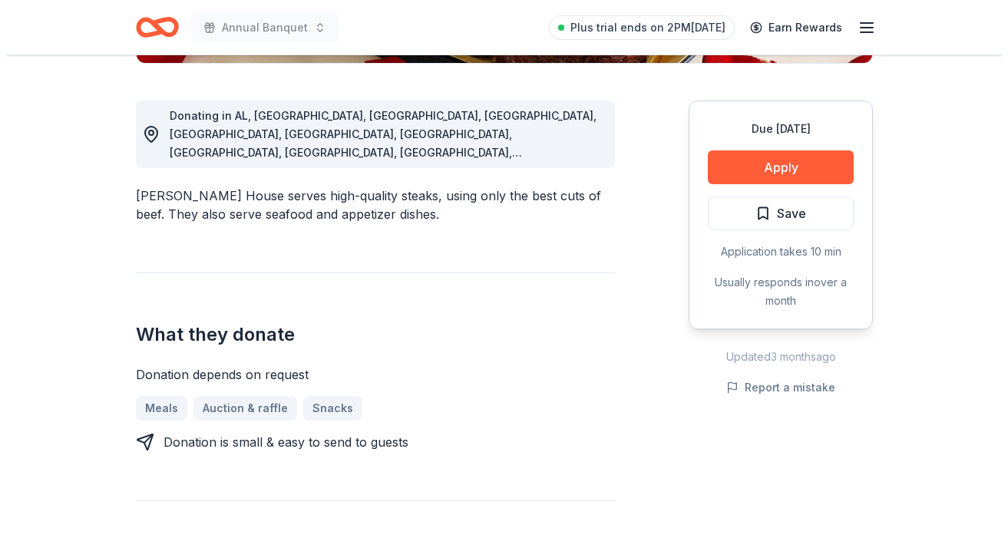
scroll to position [406, 0]
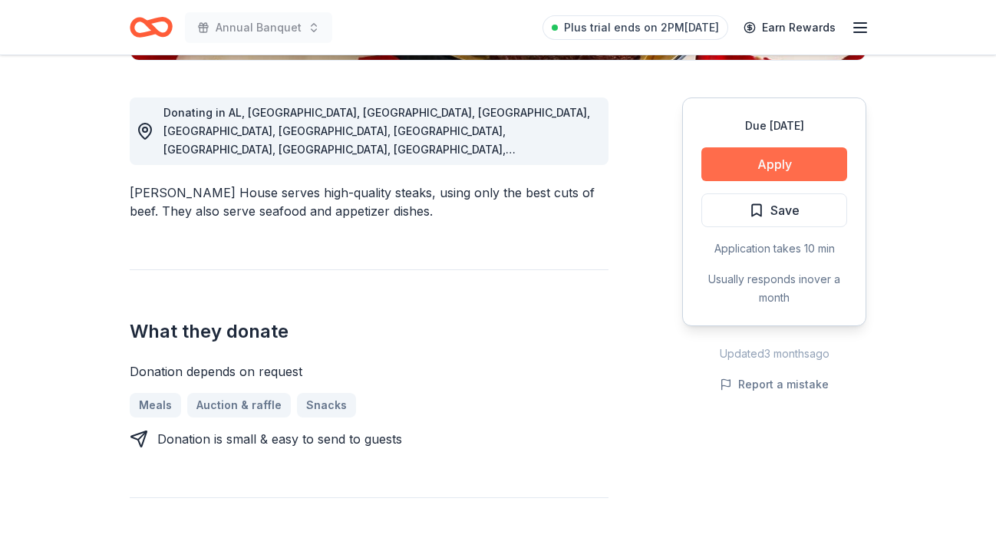
click at [765, 159] on button "Apply" at bounding box center [774, 164] width 146 height 34
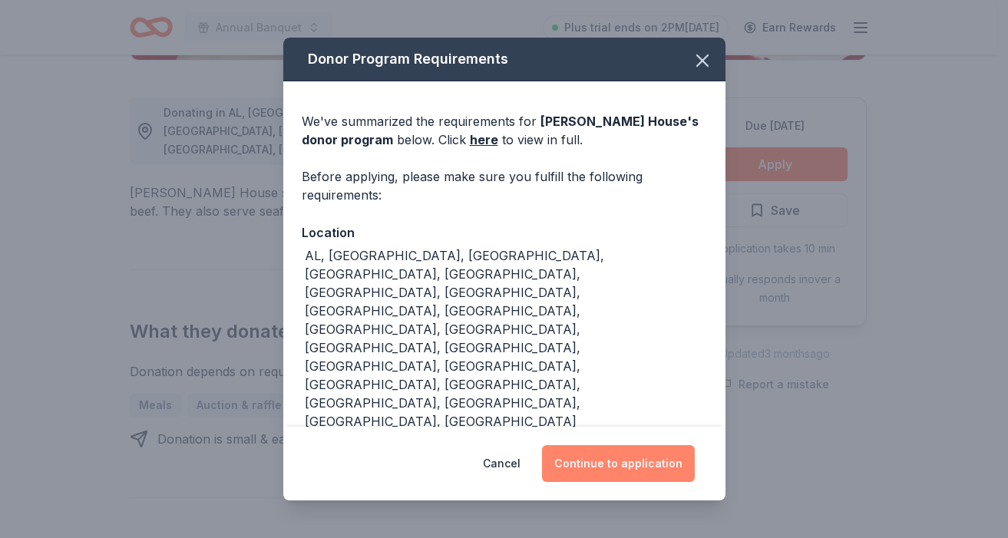
click at [628, 447] on button "Continue to application" at bounding box center [618, 463] width 153 height 37
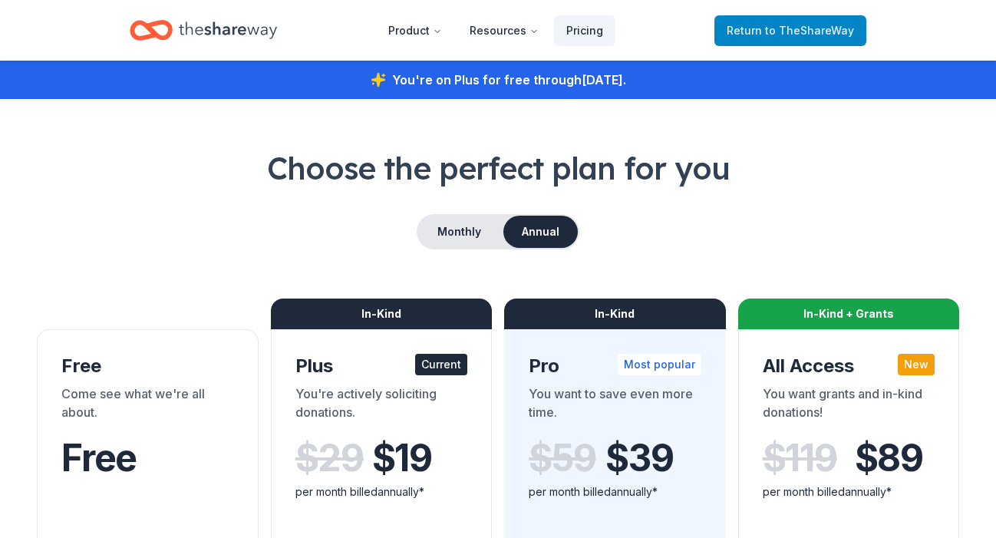
click at [819, 33] on span "to TheShareWay" at bounding box center [809, 30] width 89 height 13
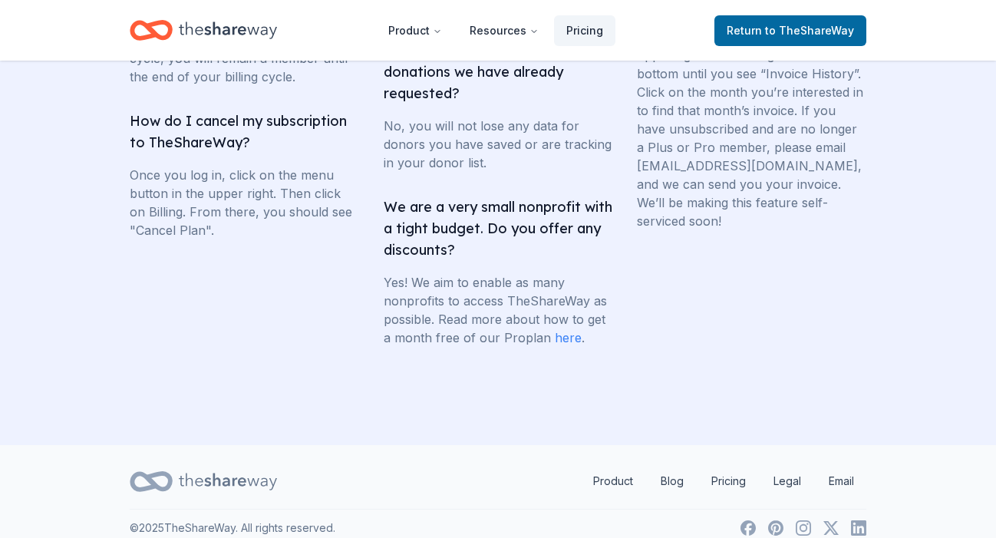
scroll to position [3147, 0]
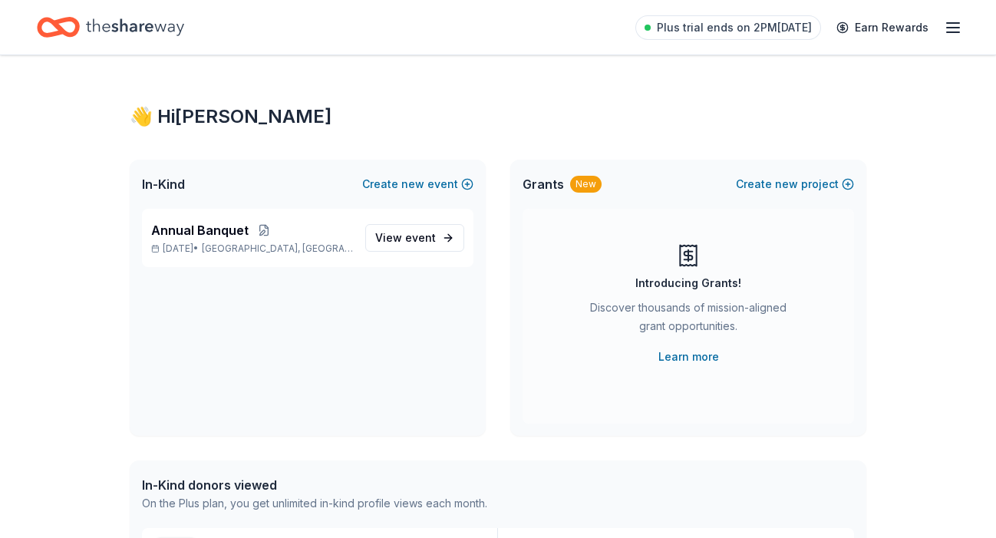
click at [955, 28] on icon "button" at bounding box center [953, 27] width 18 height 18
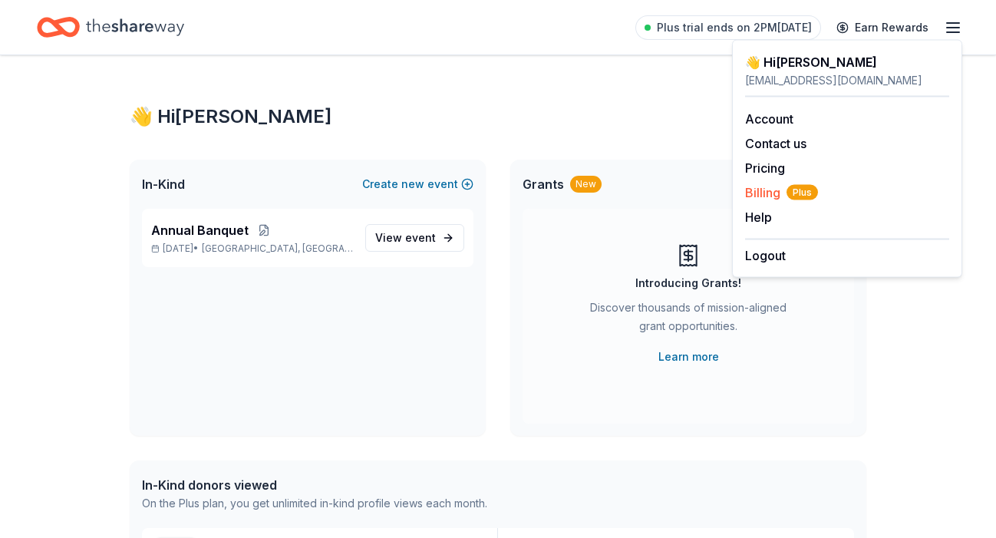
click at [770, 190] on span "Billing Plus" at bounding box center [781, 192] width 73 height 18
